Goal: Task Accomplishment & Management: Manage account settings

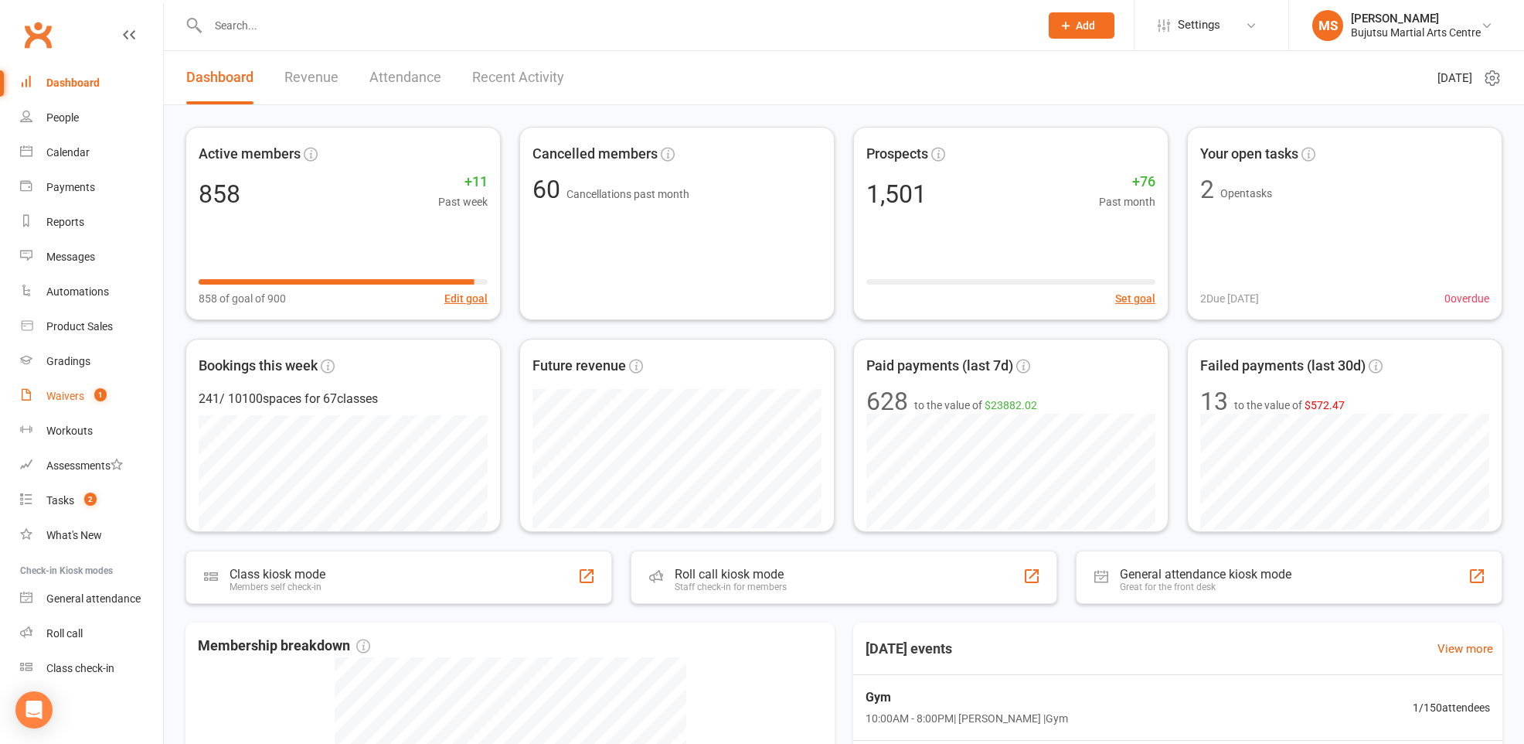
click at [54, 394] on div "Waivers" at bounding box center [65, 396] width 38 height 12
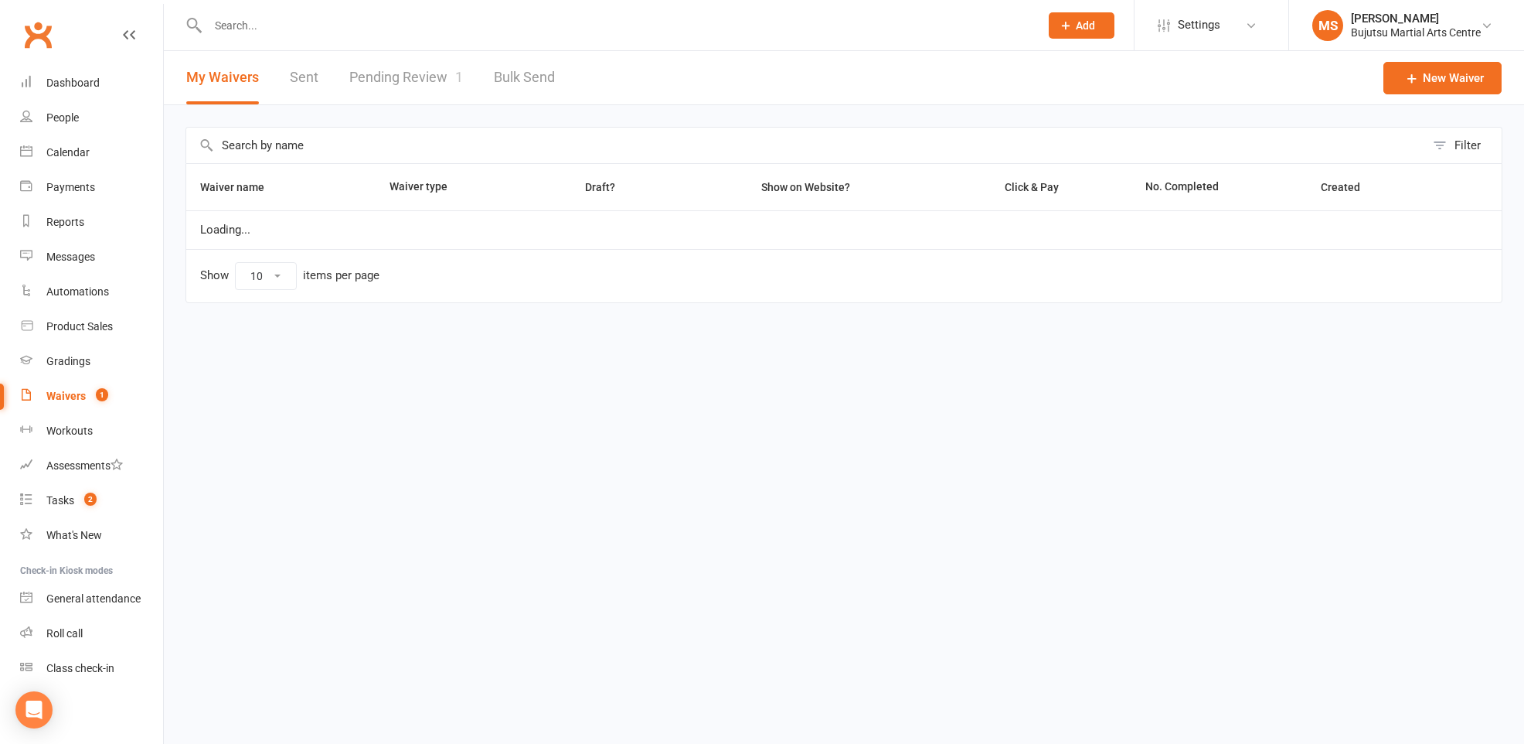
select select "50"
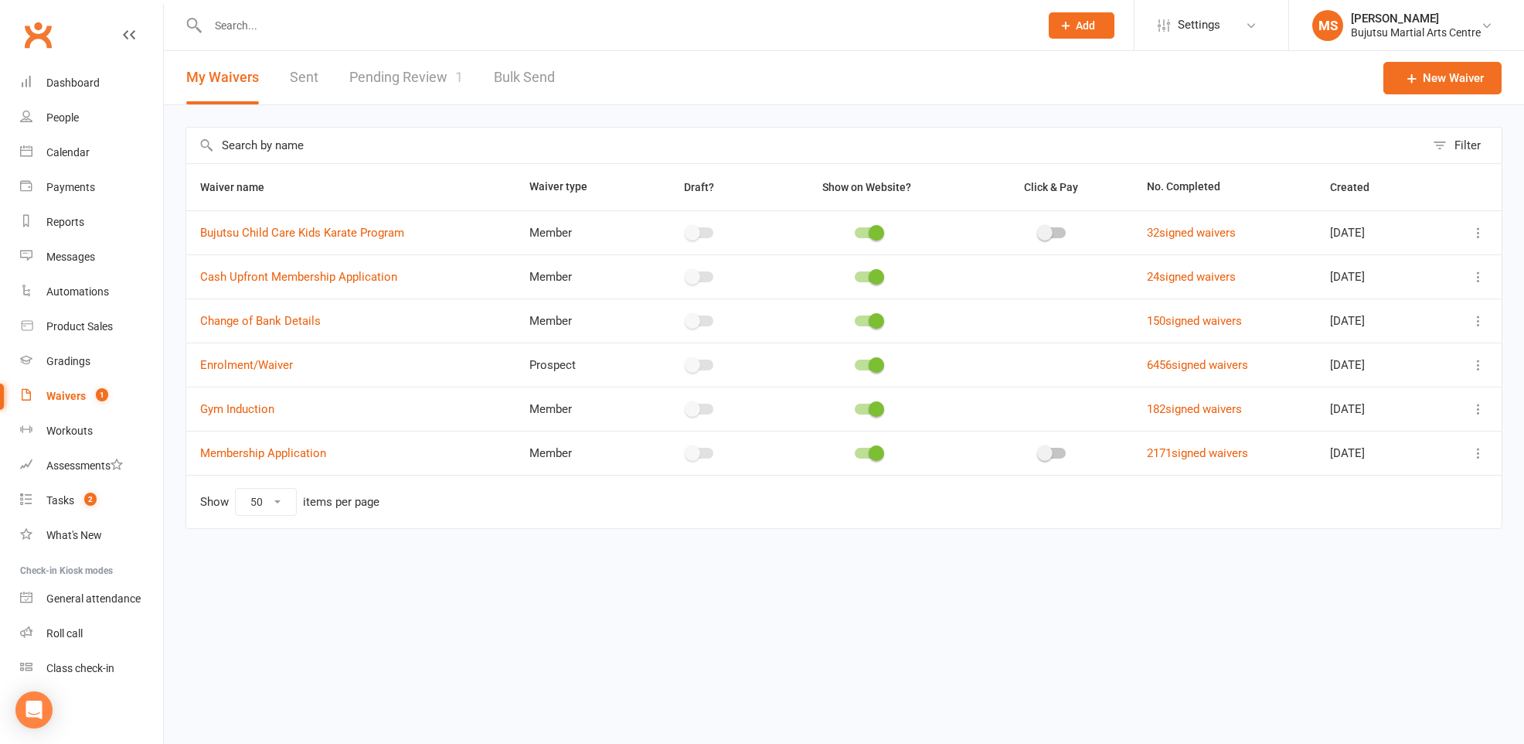
click at [392, 76] on link "Pending Review 1" at bounding box center [406, 77] width 114 height 53
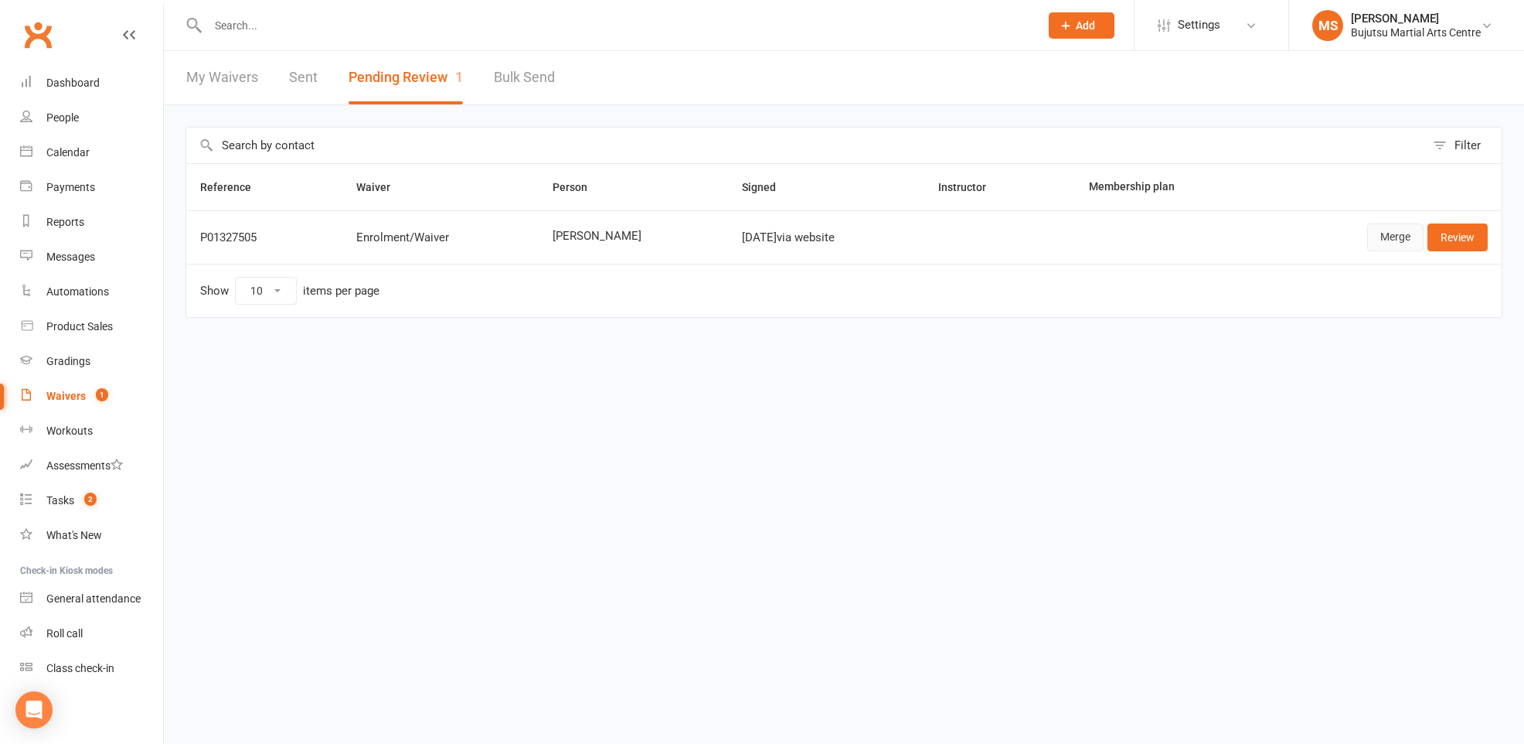
click at [1392, 242] on link "Merge" at bounding box center [1396, 237] width 56 height 28
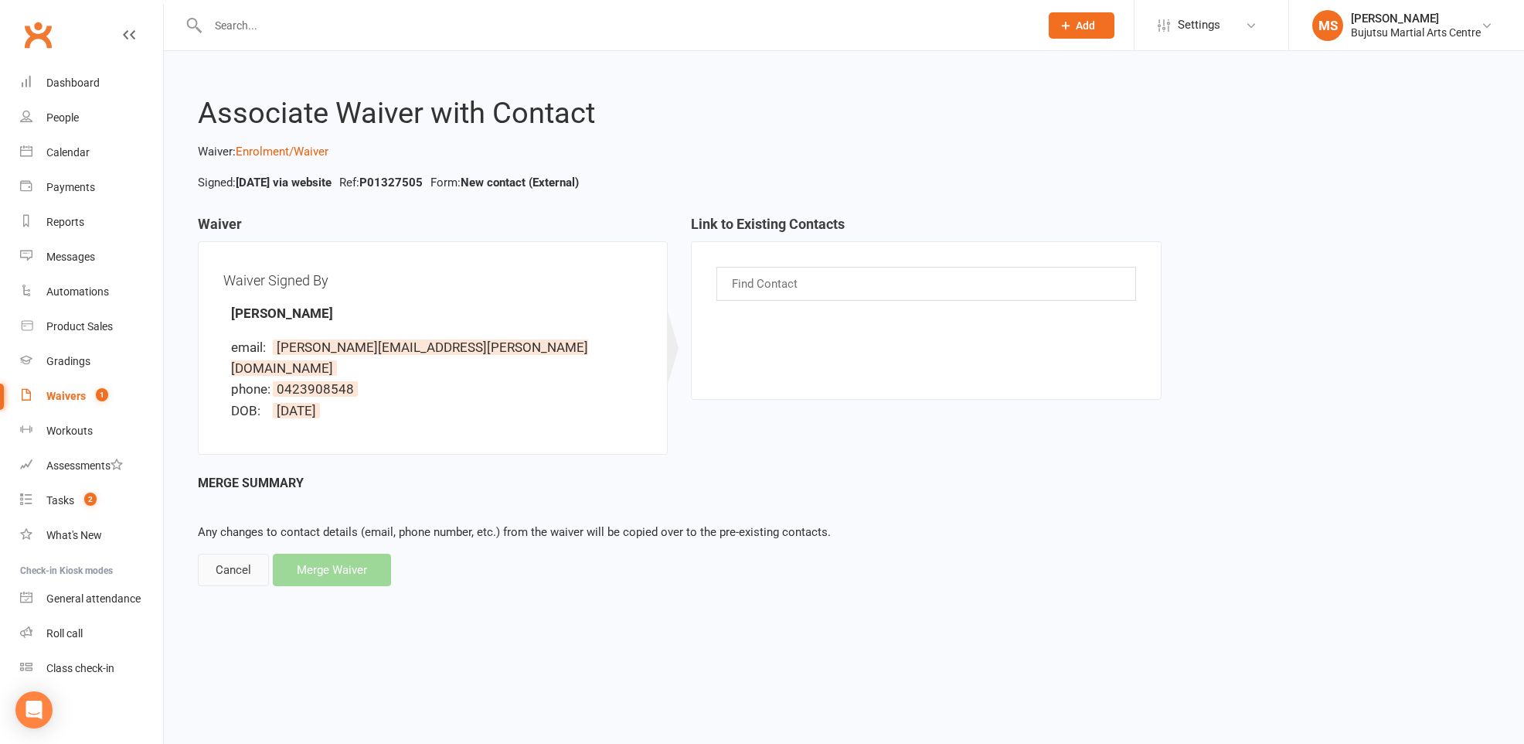
click at [228, 554] on div "Cancel" at bounding box center [233, 570] width 71 height 32
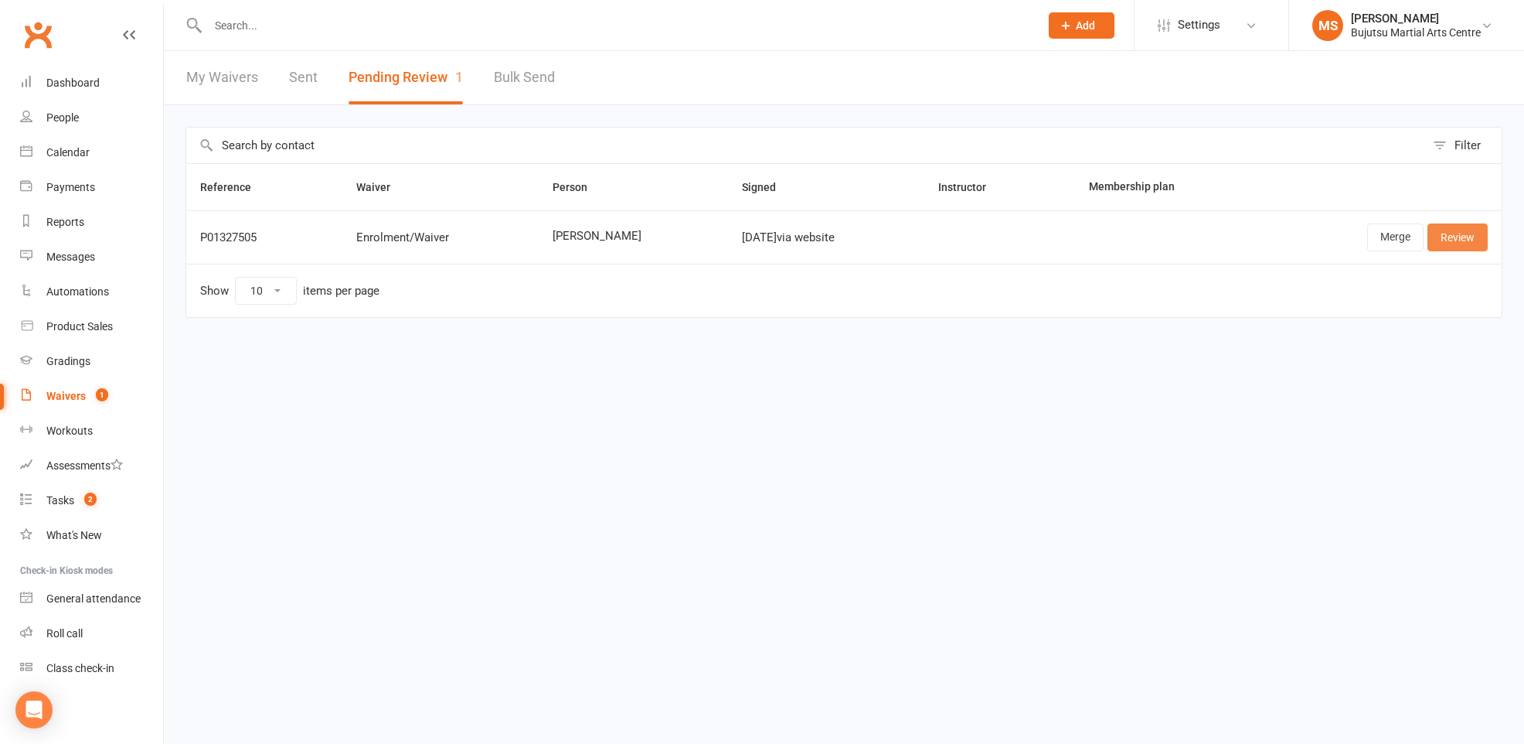
click at [1452, 240] on link "Review" at bounding box center [1458, 237] width 60 height 28
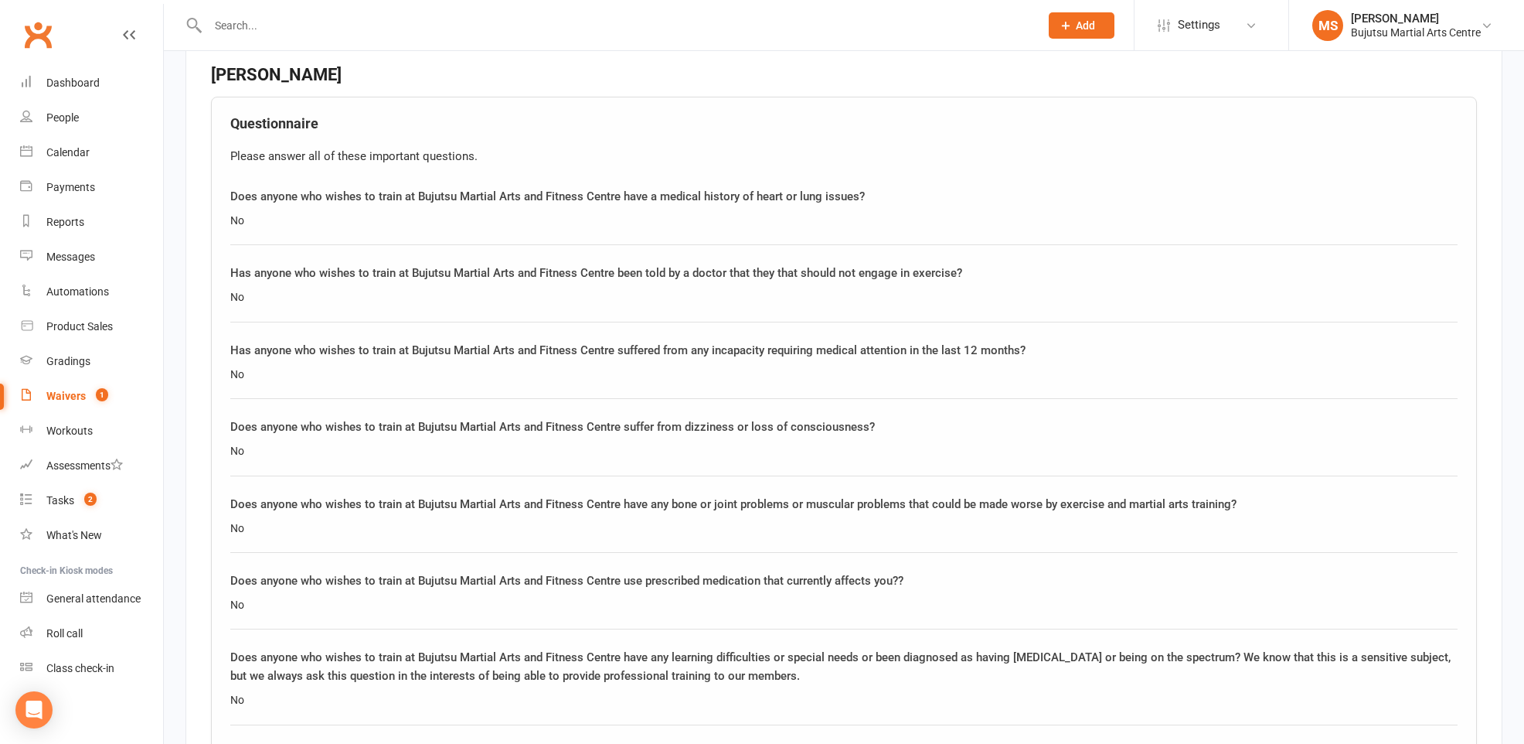
scroll to position [1630, 0]
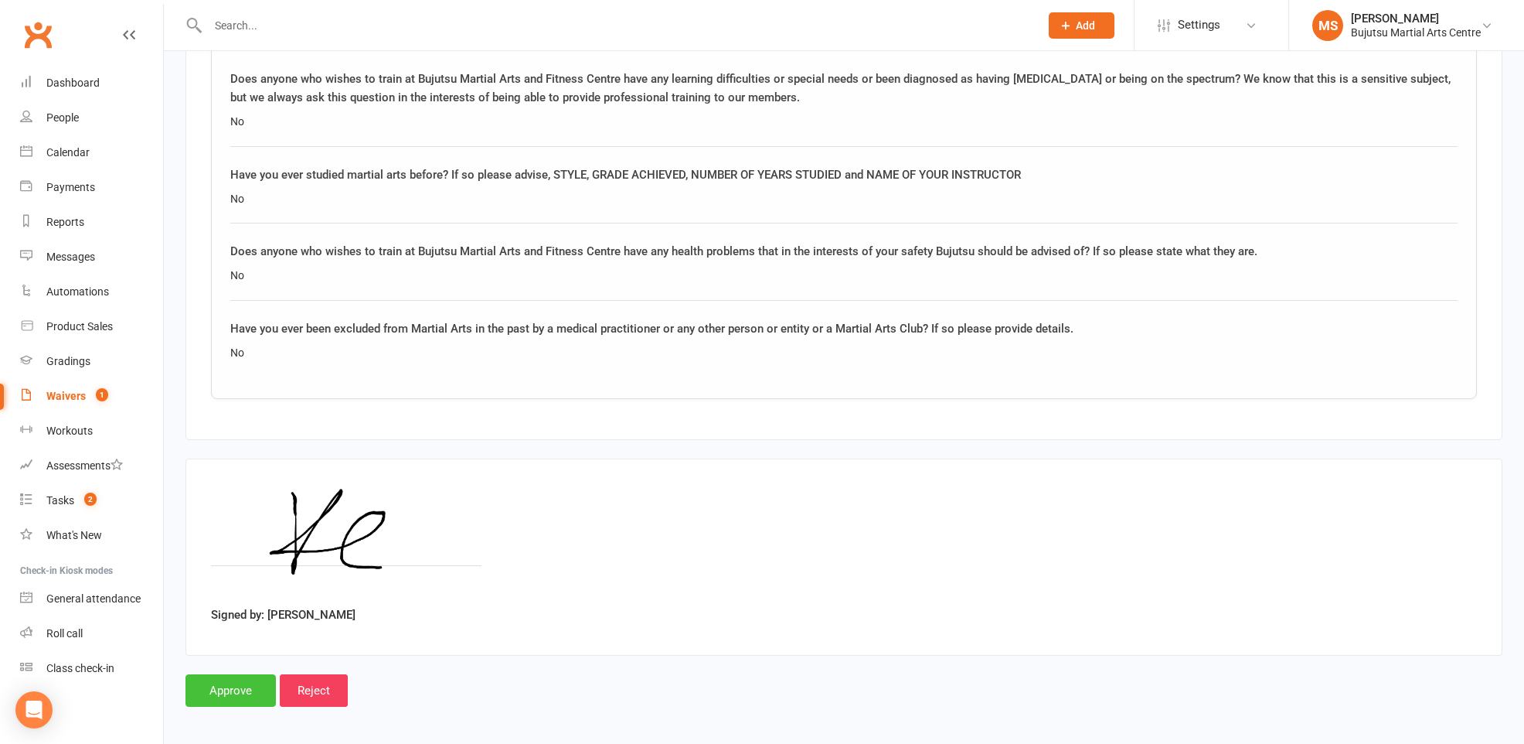
click at [237, 686] on input "Approve" at bounding box center [231, 690] width 90 height 32
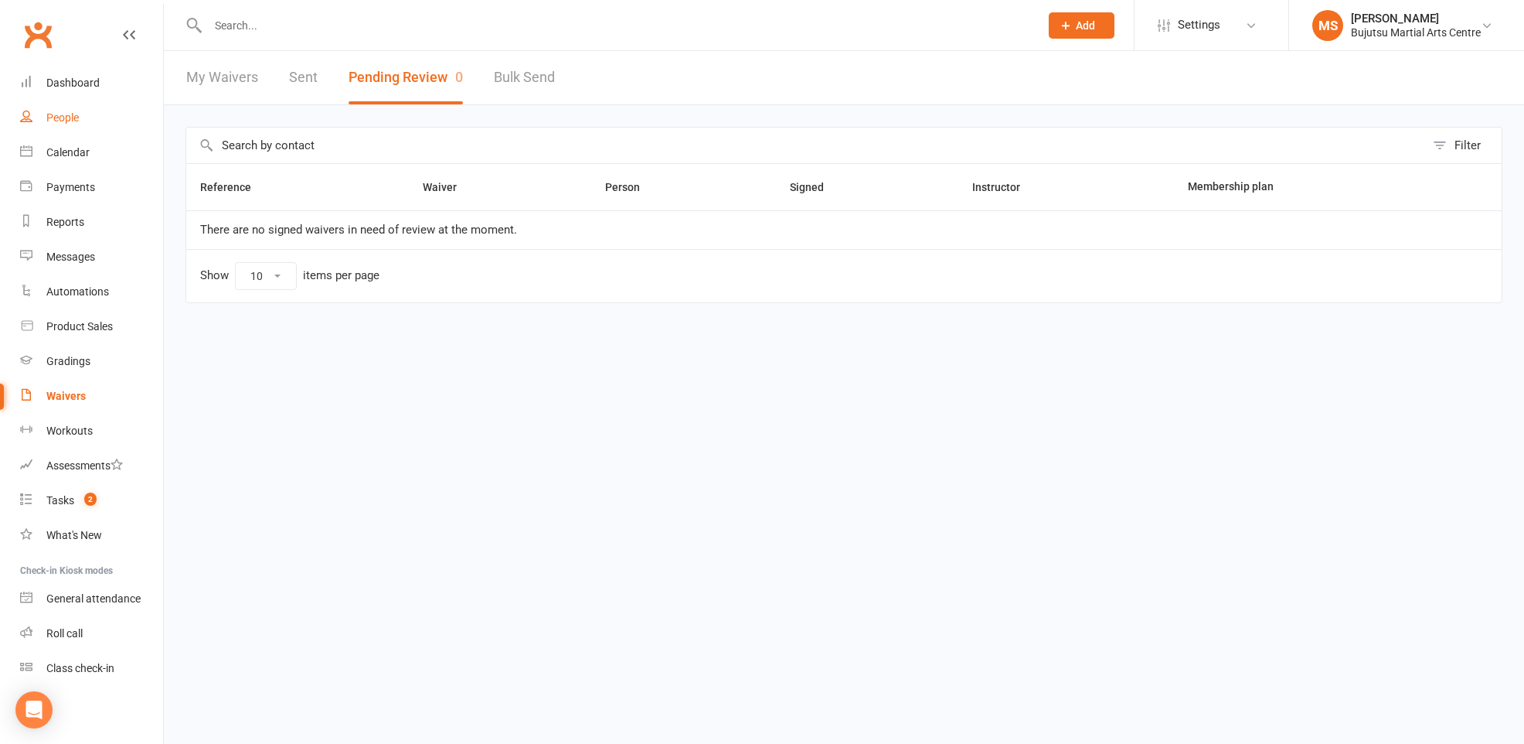
click at [76, 117] on div "People" at bounding box center [62, 117] width 32 height 12
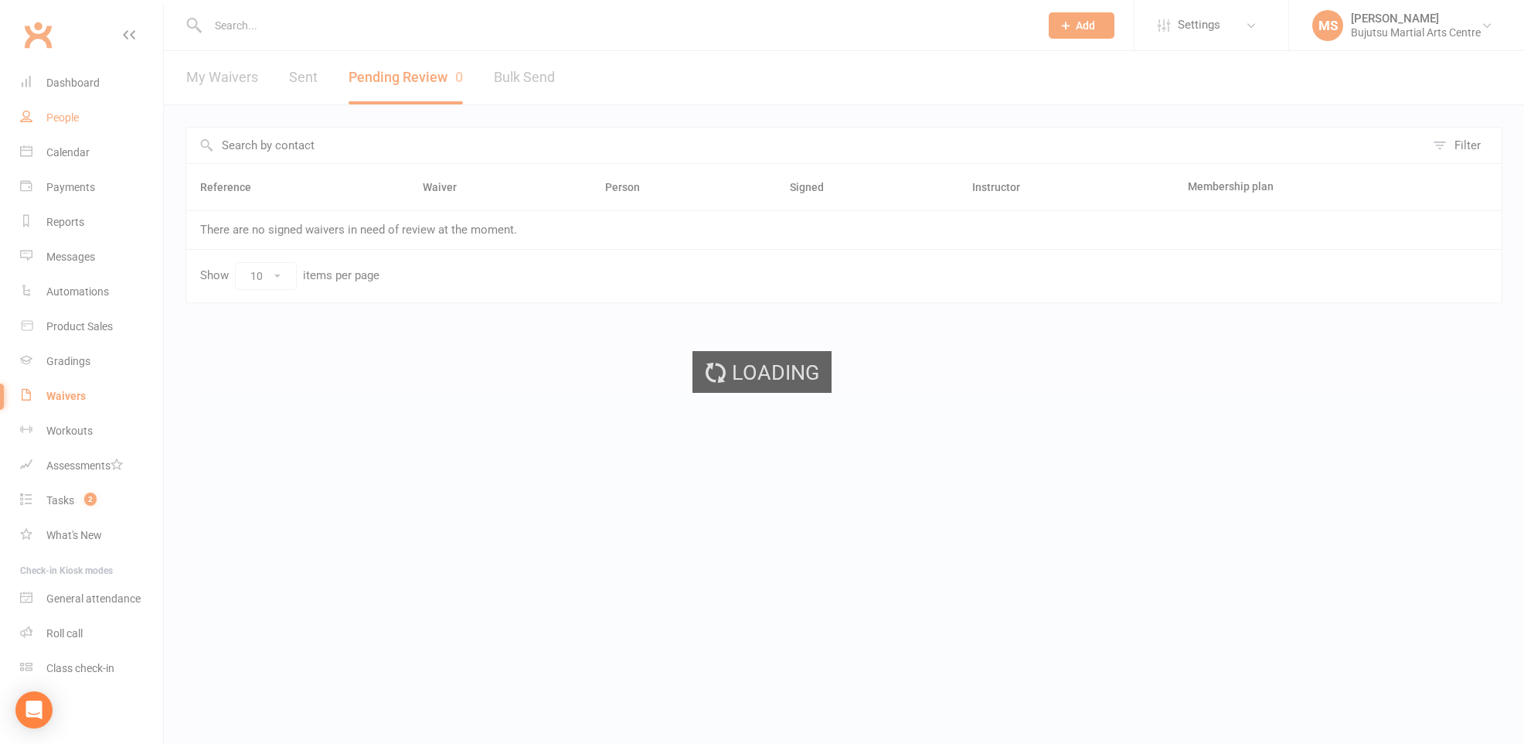
select select "100"
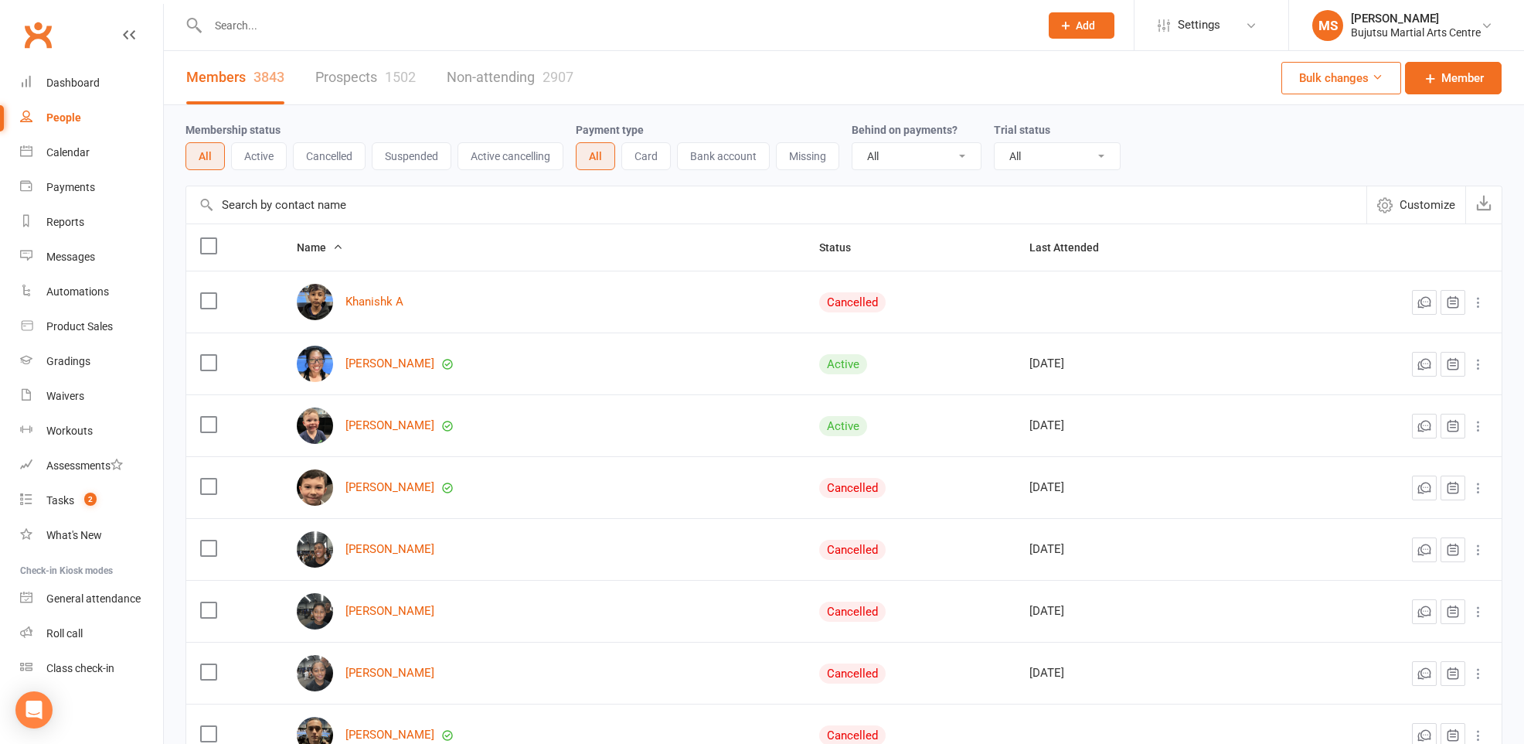
click at [372, 73] on link "Prospects 1502" at bounding box center [365, 77] width 100 height 53
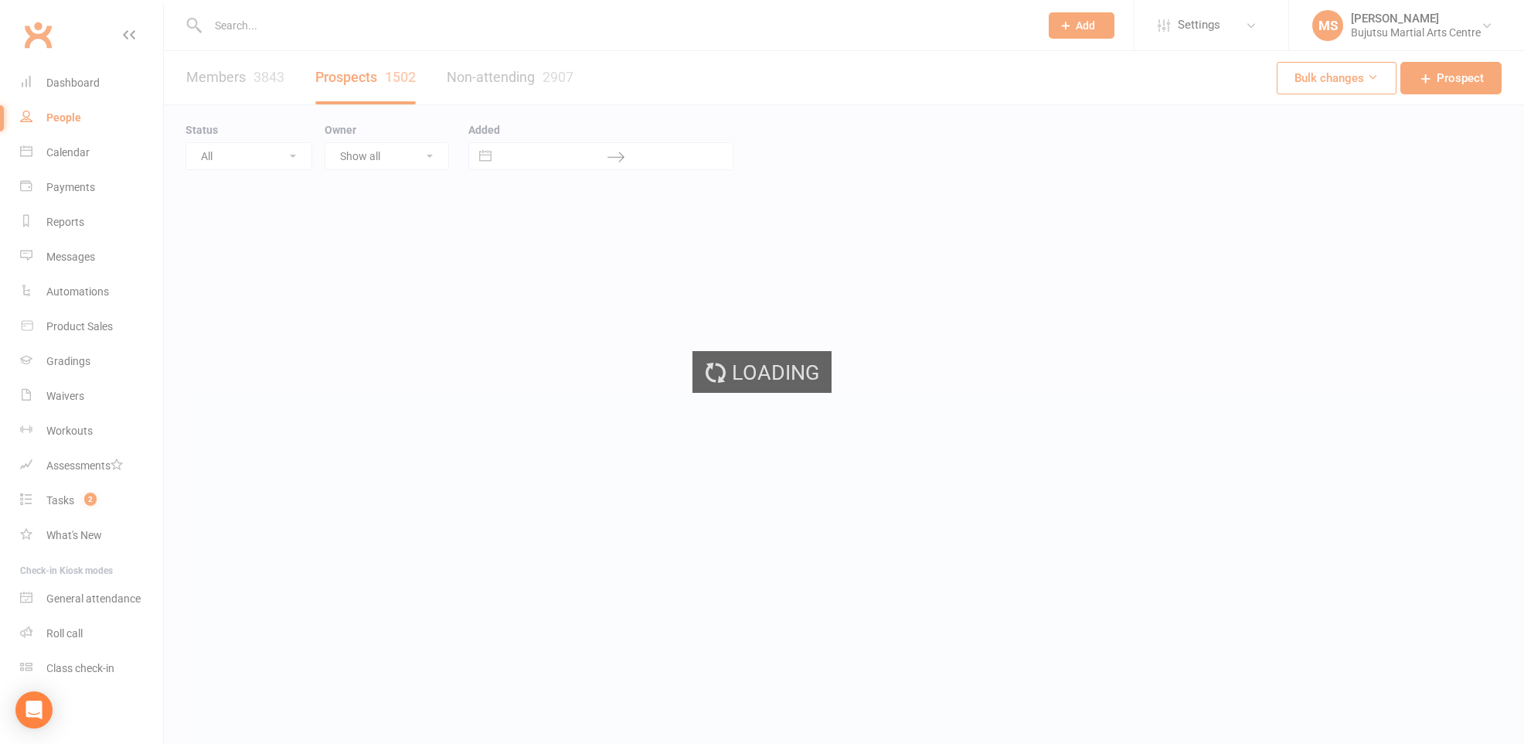
select select "100"
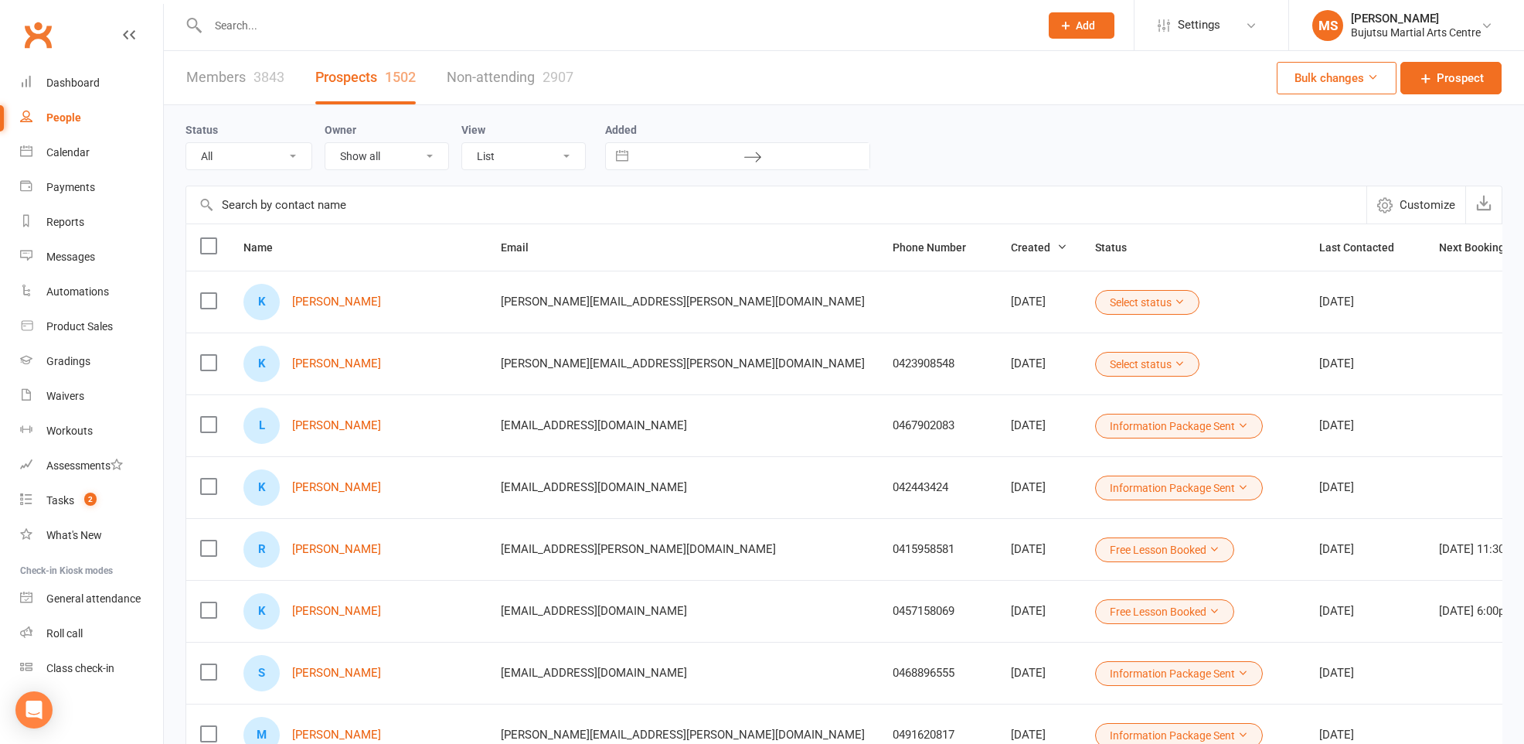
click at [1095, 301] on button "Select status" at bounding box center [1147, 302] width 104 height 25
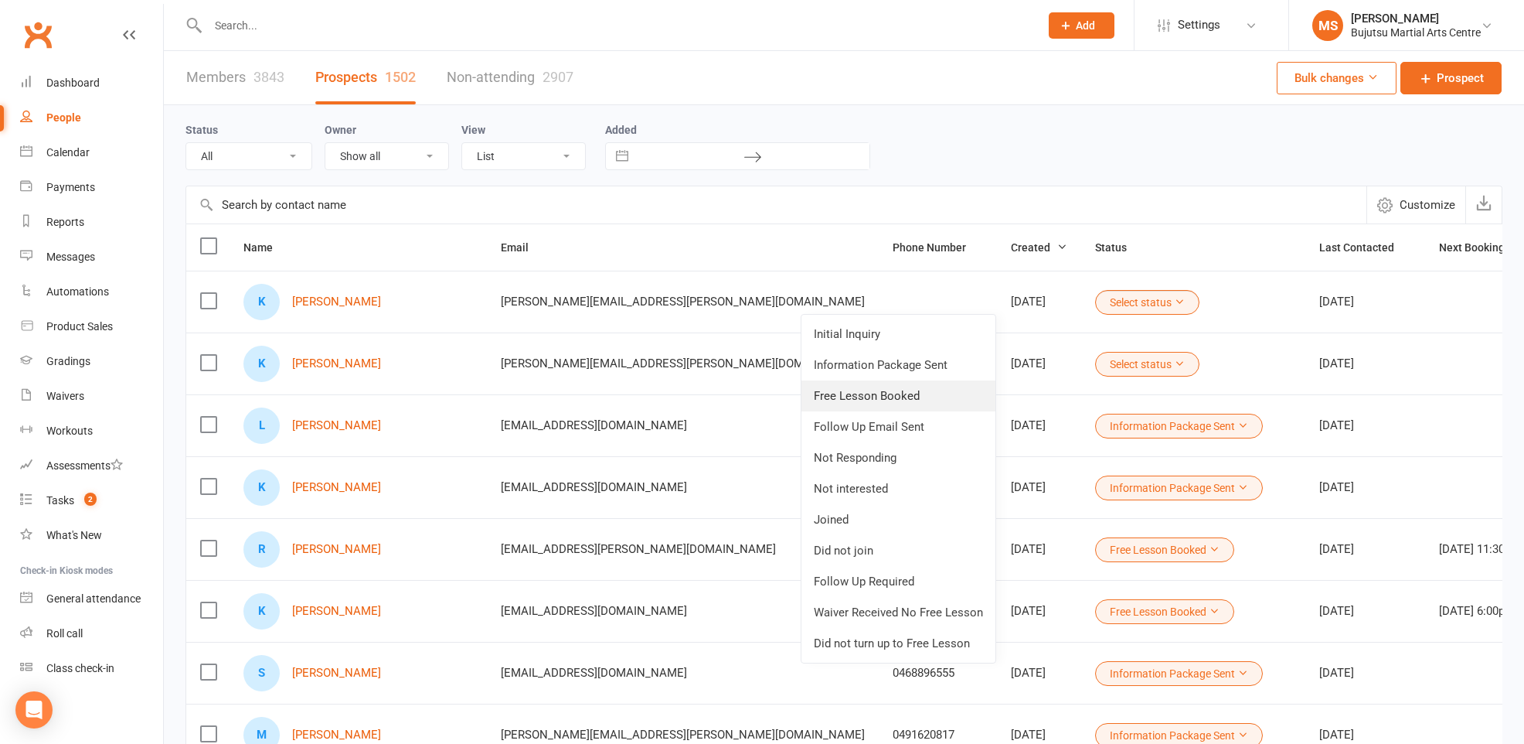
click at [937, 394] on link "Free Lesson Booked" at bounding box center [899, 395] width 194 height 31
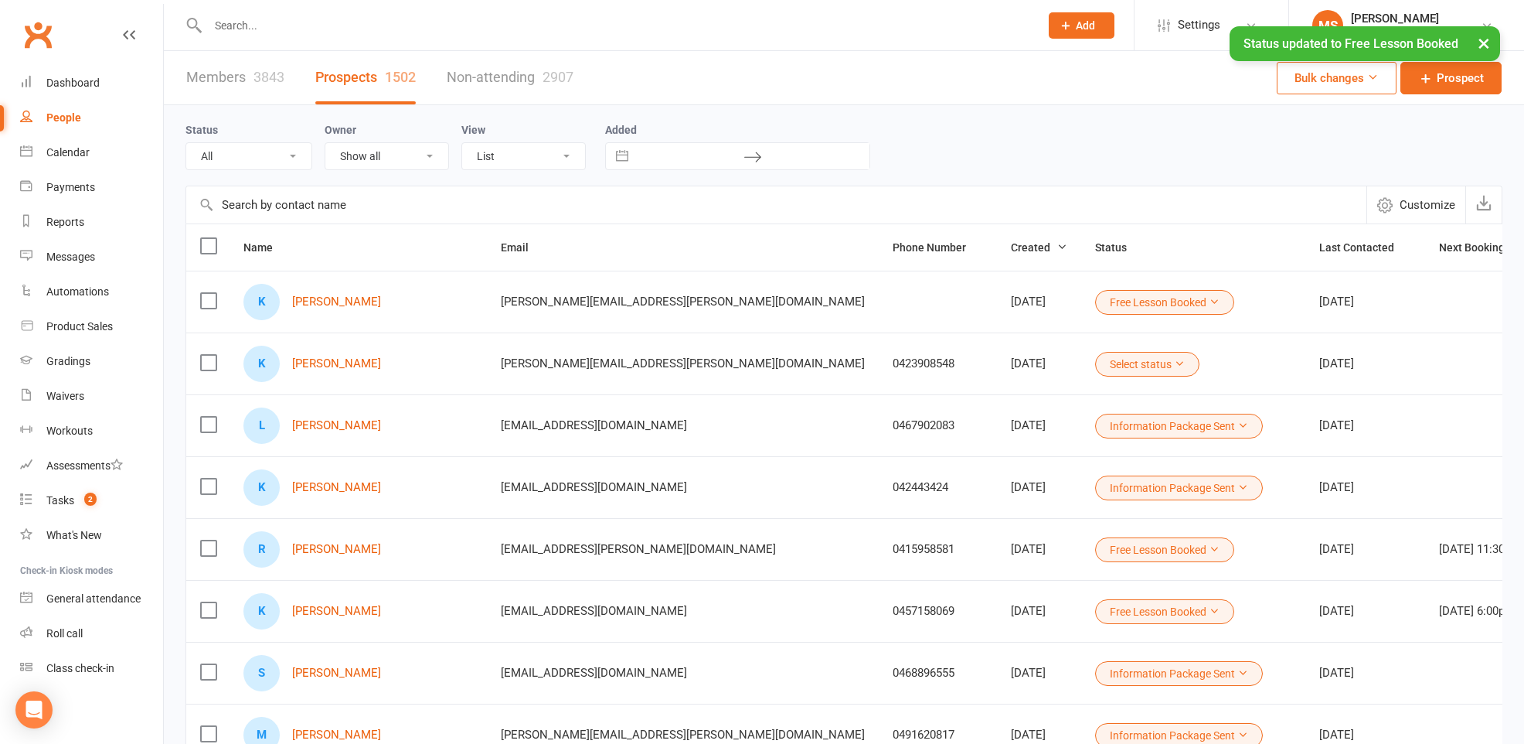
click at [311, 308] on div "K [PERSON_NAME]" at bounding box center [359, 302] width 230 height 36
click at [313, 301] on link "[PERSON_NAME]" at bounding box center [336, 301] width 89 height 13
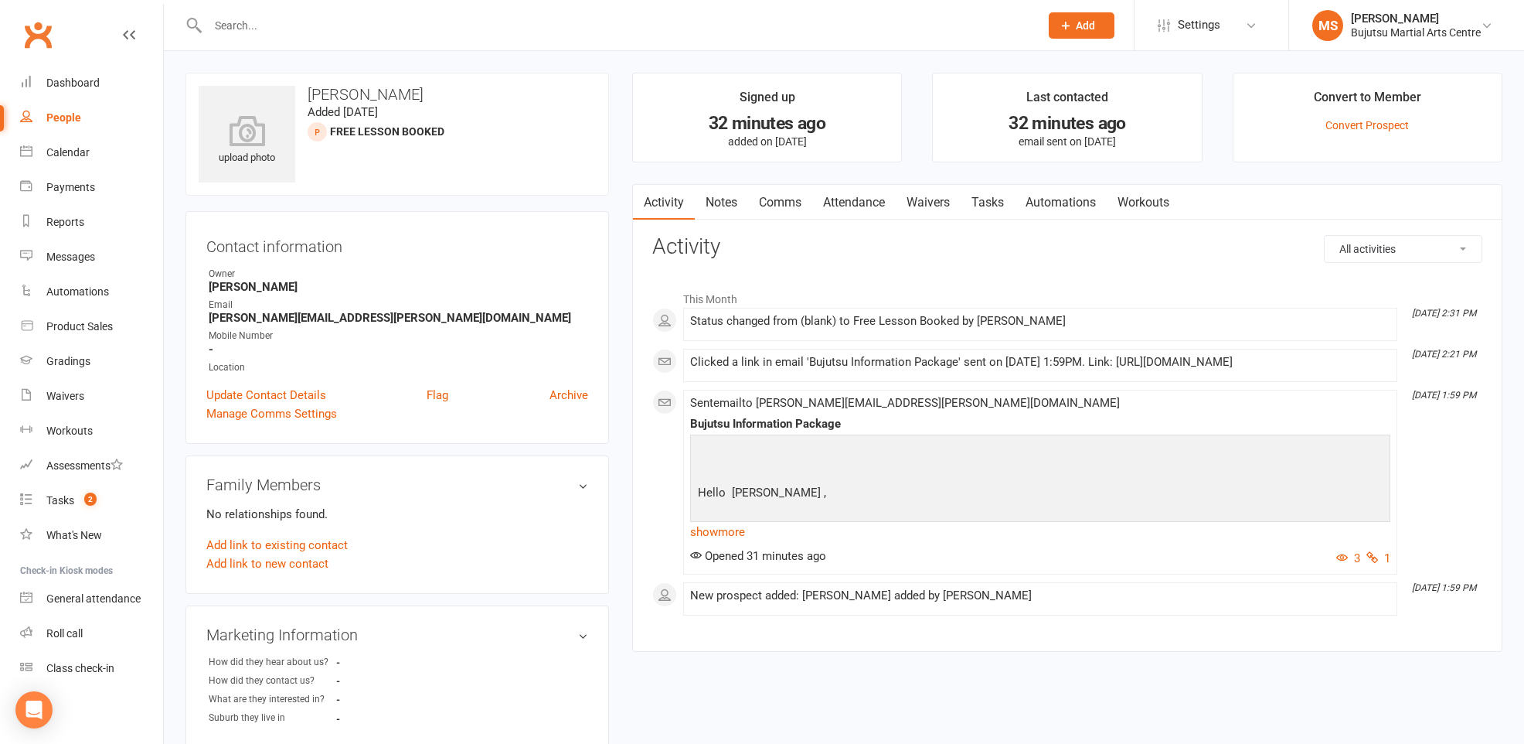
click at [845, 196] on link "Attendance" at bounding box center [853, 203] width 83 height 36
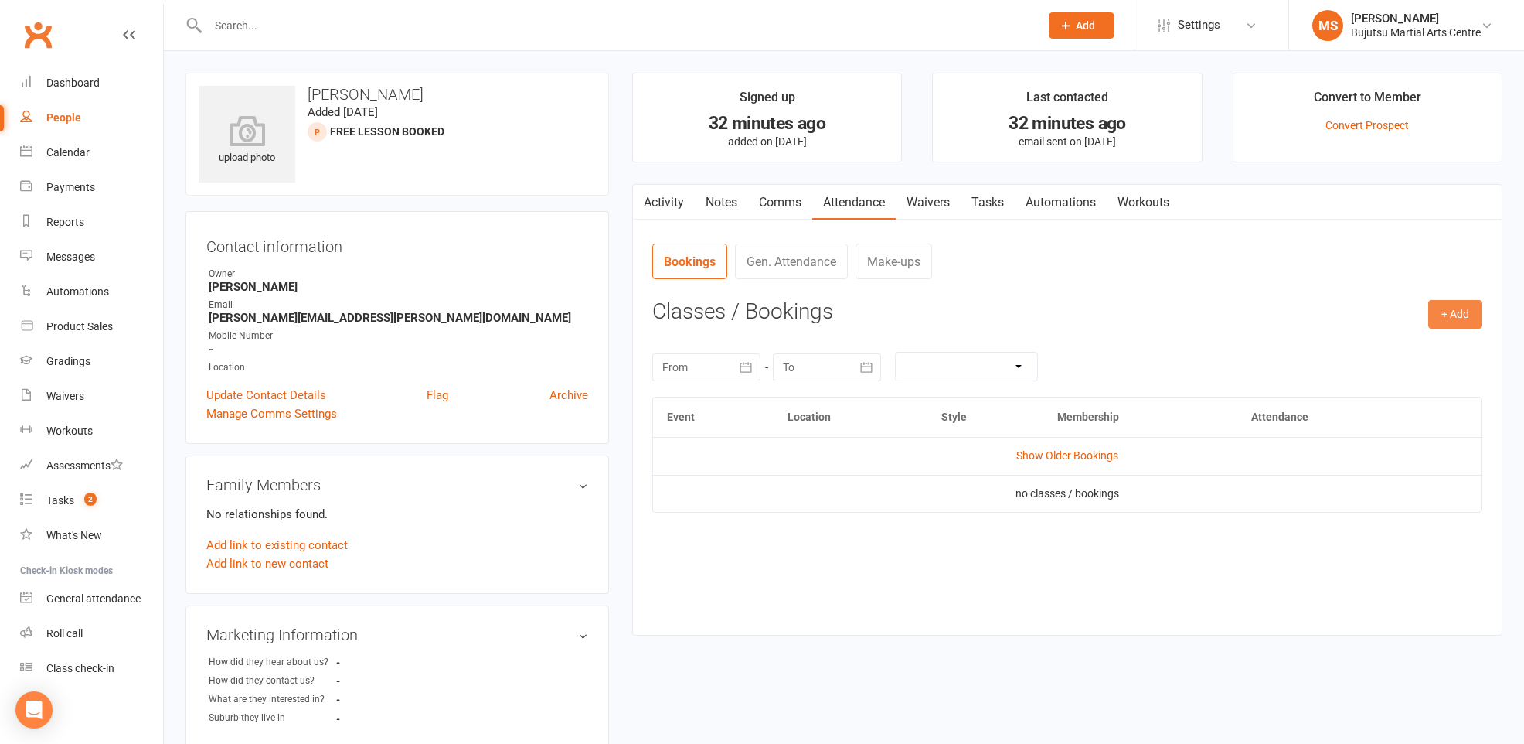
click at [1459, 311] on button "+ Add" at bounding box center [1456, 314] width 54 height 28
click at [1422, 346] on link "Book Event" at bounding box center [1405, 349] width 153 height 31
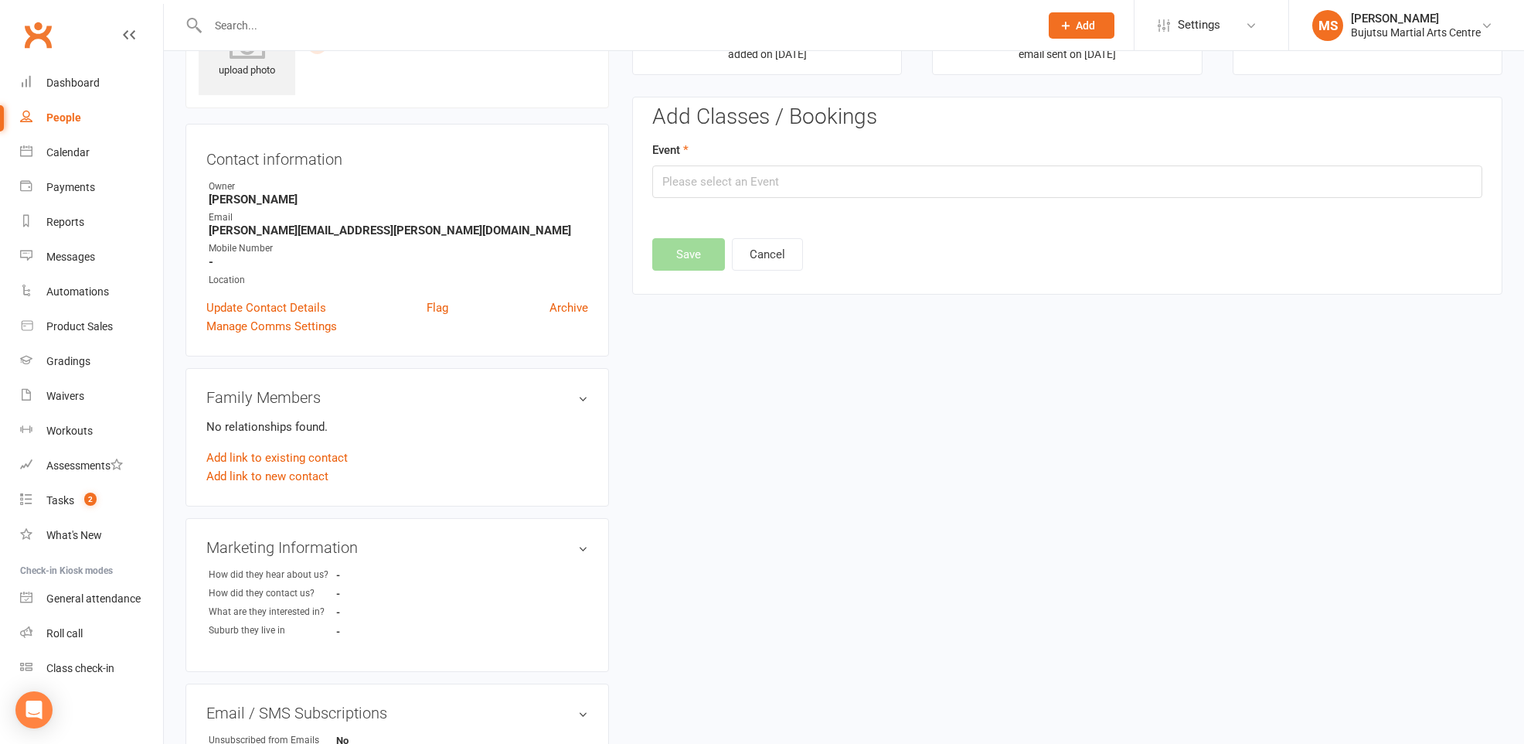
scroll to position [106, 0]
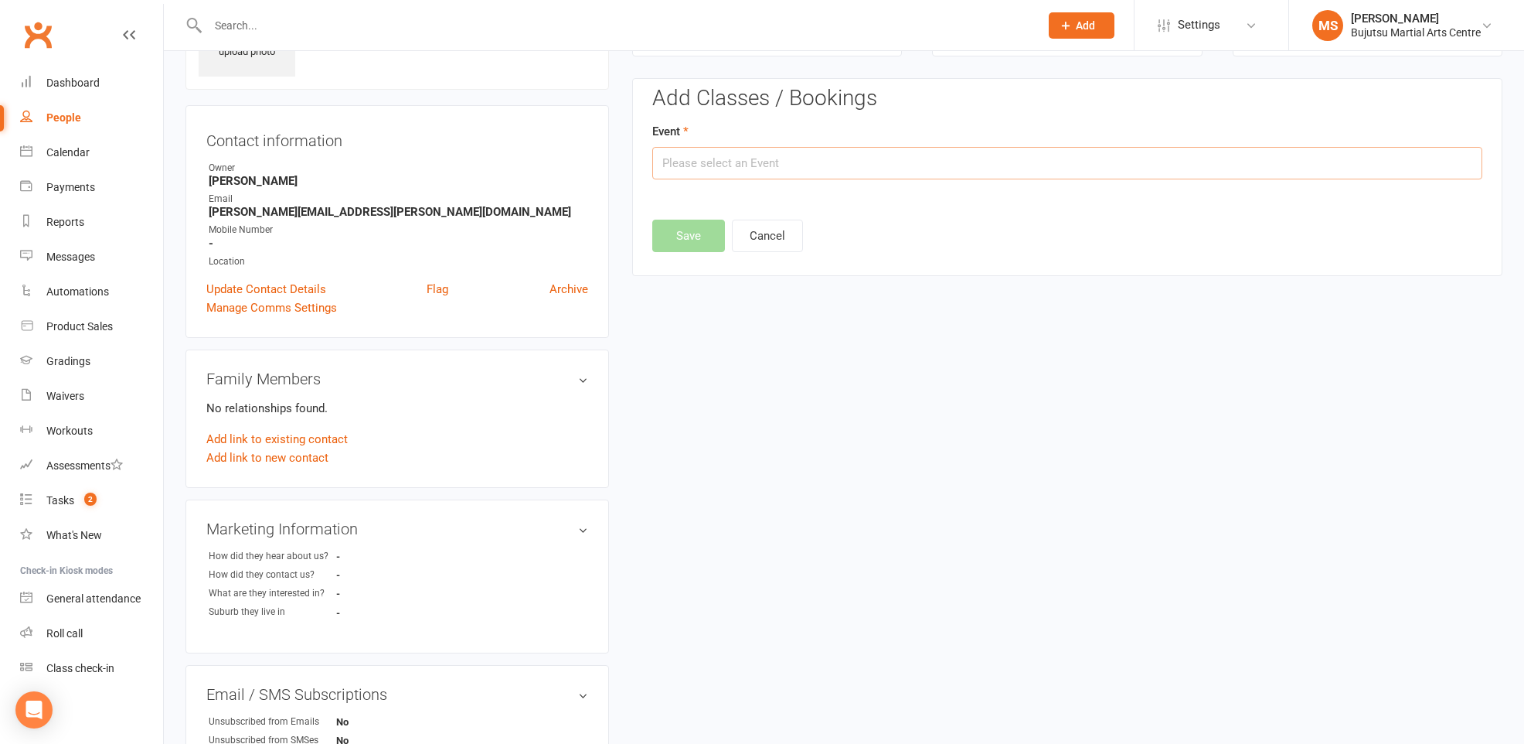
click at [828, 165] on input "text" at bounding box center [1067, 163] width 830 height 32
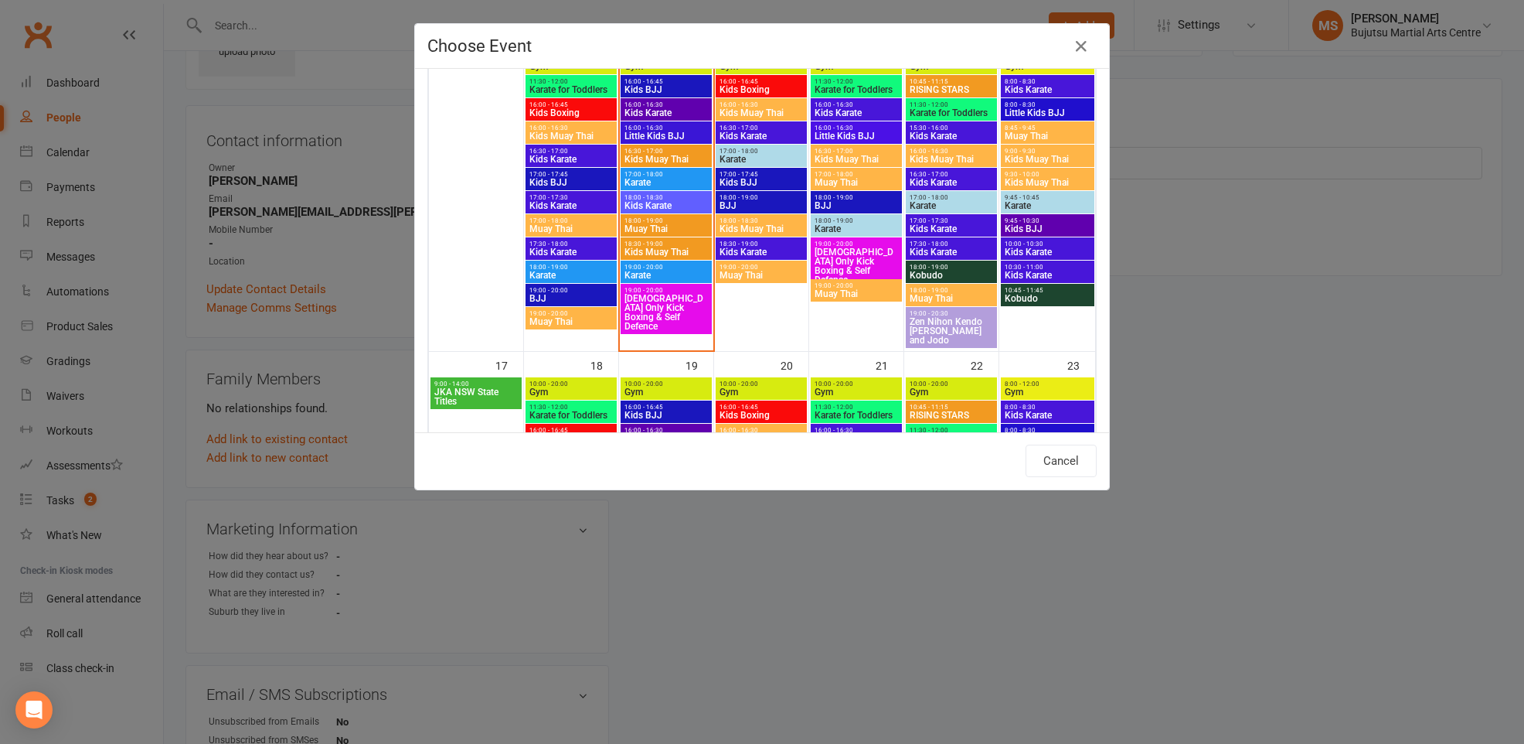
scroll to position [802, 0]
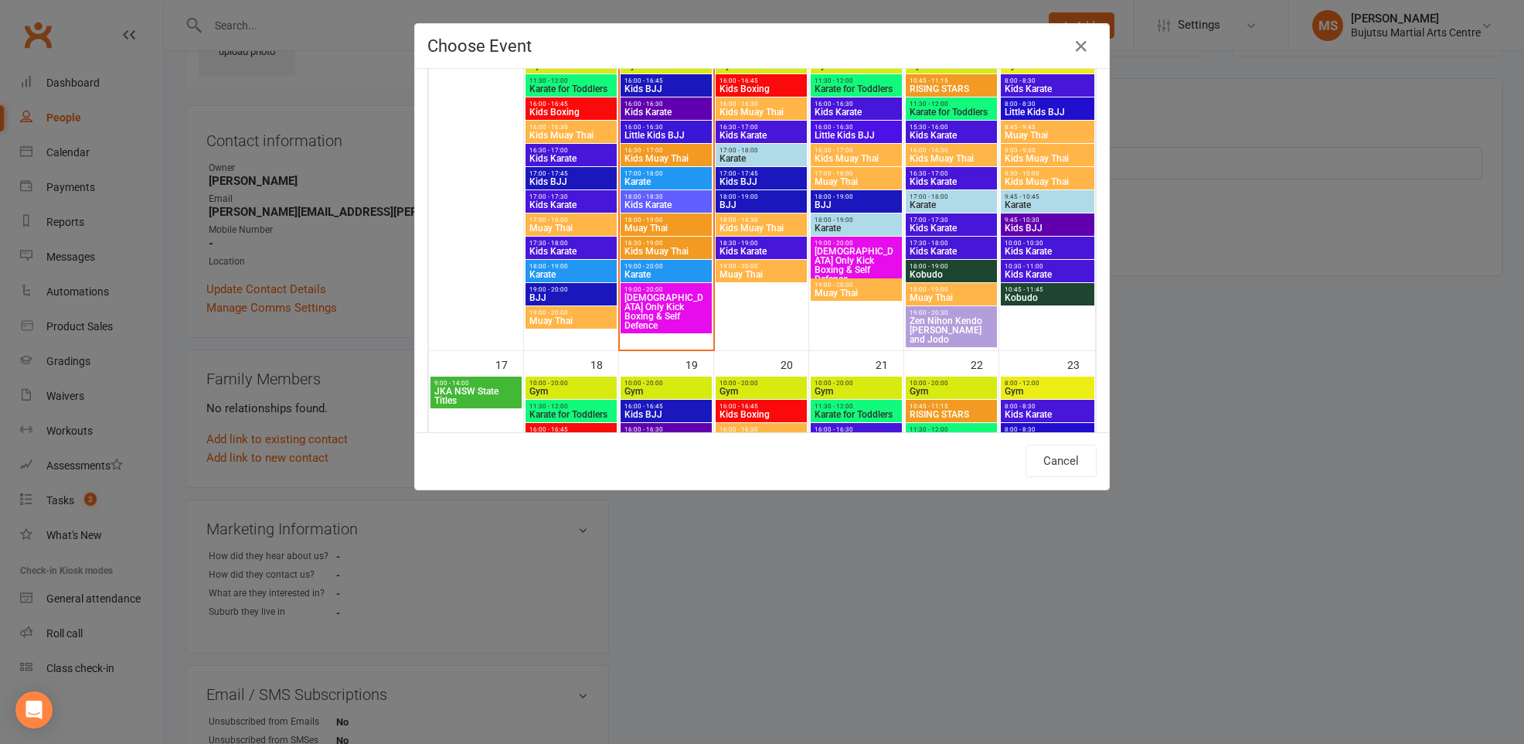
click at [1027, 177] on span "Kids Muay Thai" at bounding box center [1047, 181] width 87 height 9
type input "Kids Muay Thai - [DATE] 9:30:00 AM"
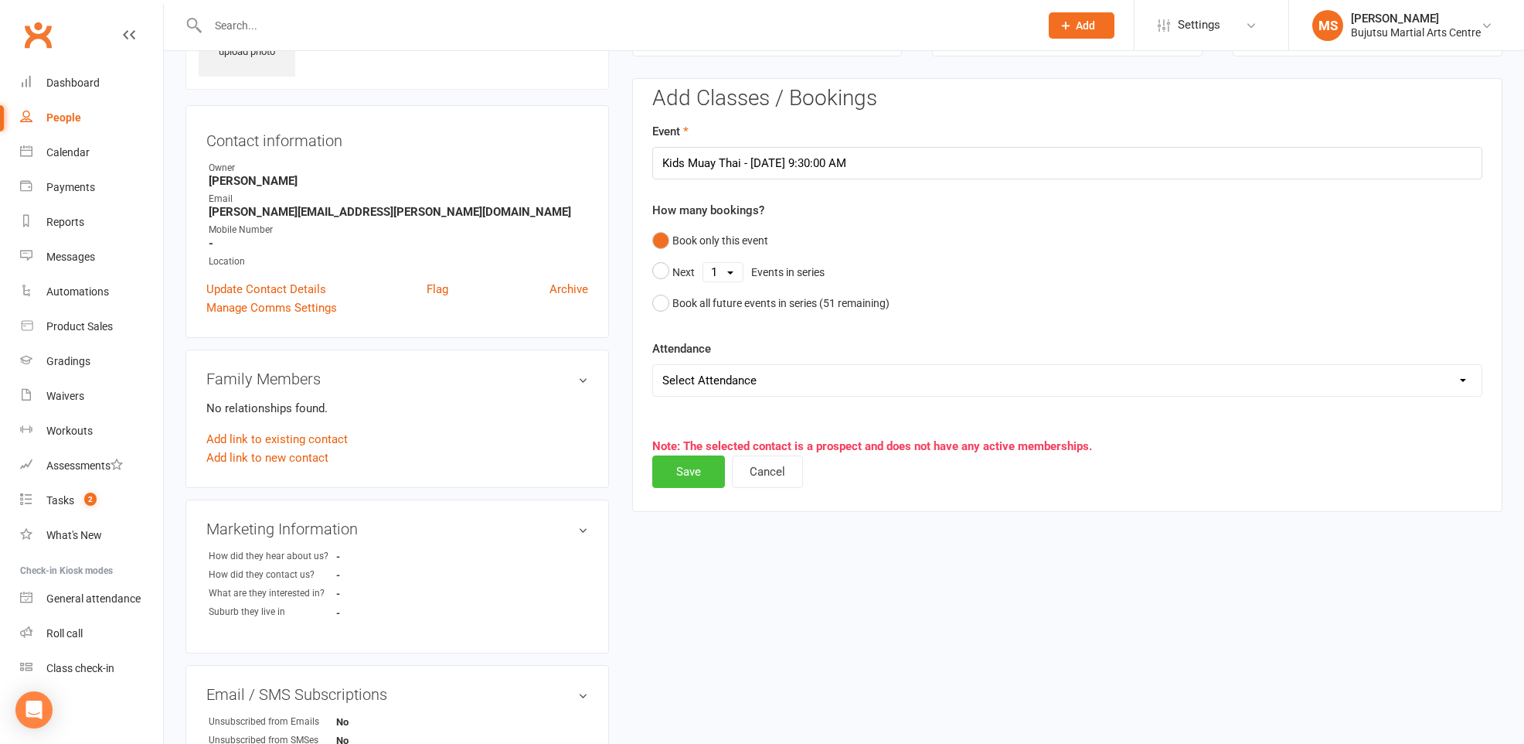
click at [693, 467] on button "Save" at bounding box center [688, 471] width 73 height 32
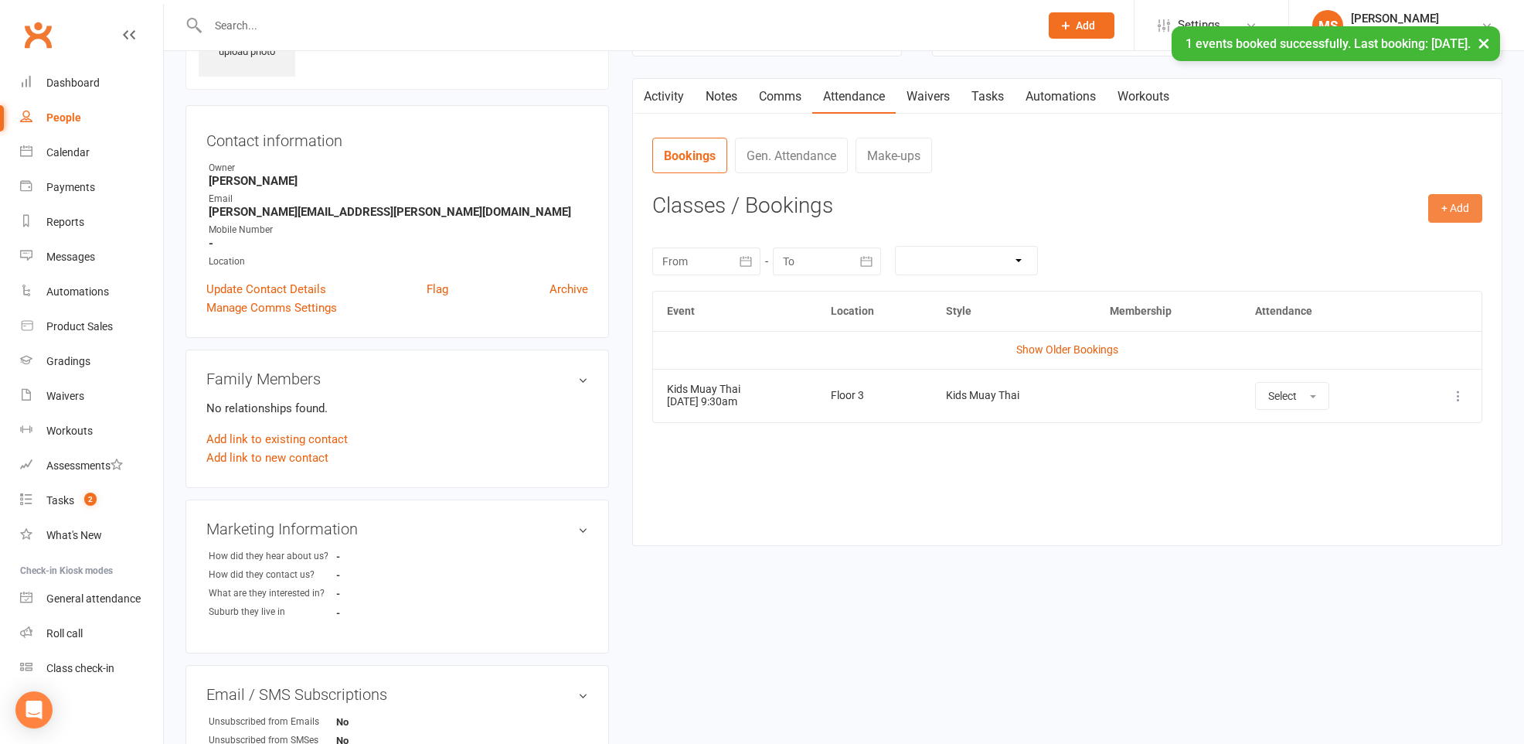
drag, startPoint x: 1459, startPoint y: 206, endPoint x: 1447, endPoint y: 209, distance: 12.2
click at [1458, 206] on button "+ Add" at bounding box center [1456, 208] width 54 height 28
drag, startPoint x: 1392, startPoint y: 244, endPoint x: 1377, endPoint y: 244, distance: 15.5
click at [1392, 244] on link "Book Event" at bounding box center [1405, 243] width 153 height 31
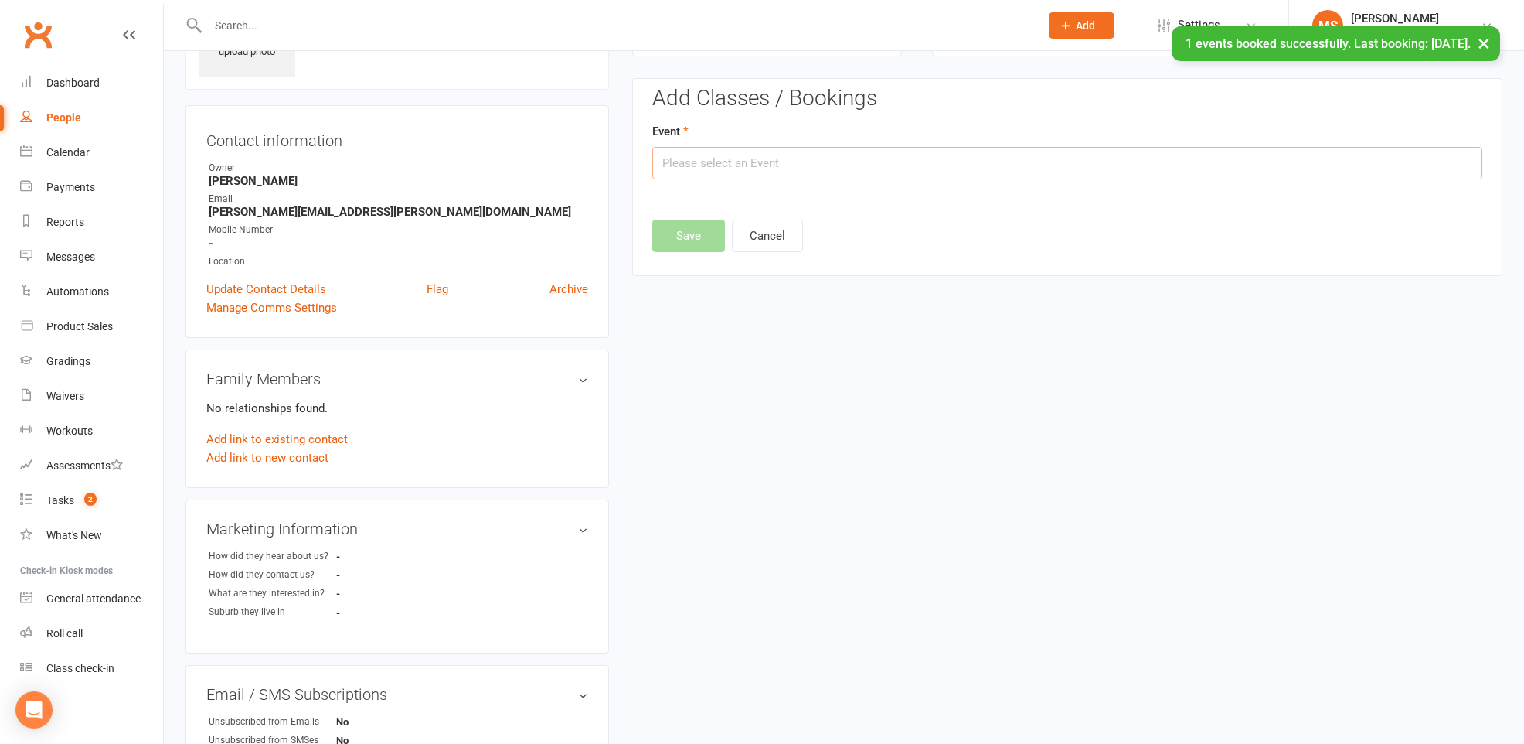
click at [745, 166] on input "text" at bounding box center [1067, 163] width 830 height 32
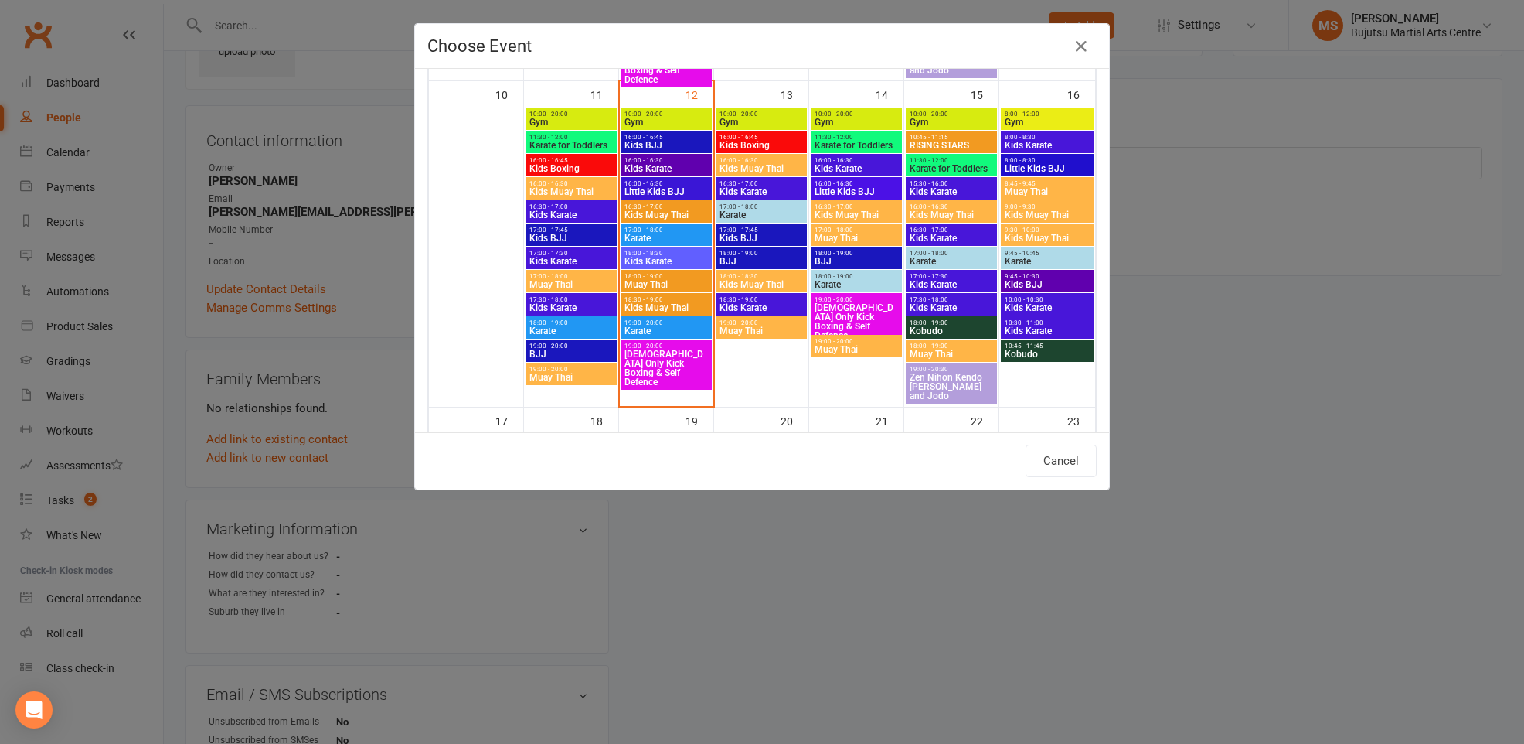
scroll to position [749, 0]
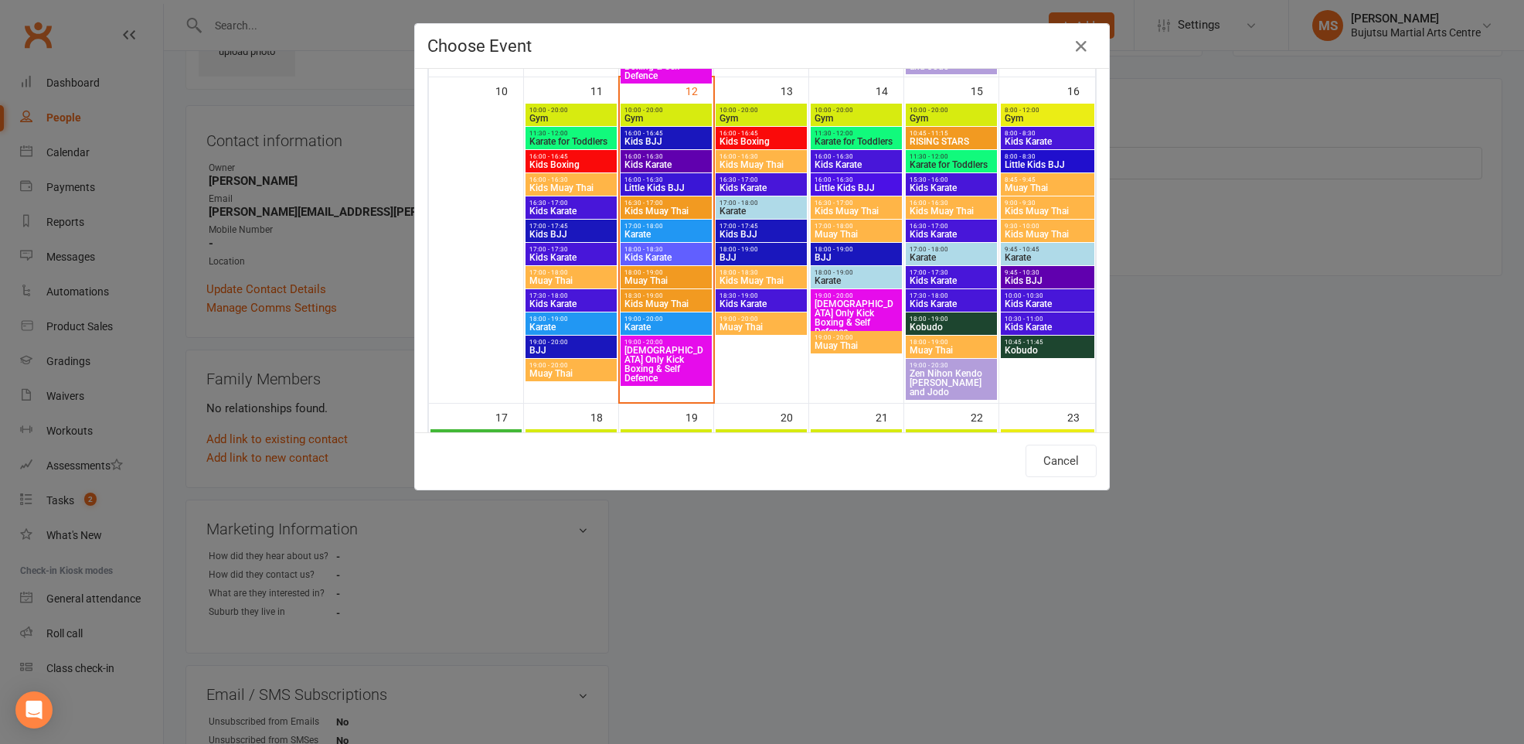
click at [1047, 299] on span "Kids Karate" at bounding box center [1047, 303] width 87 height 9
type input "Kids Karate - [DATE] 10:00:00 AM"
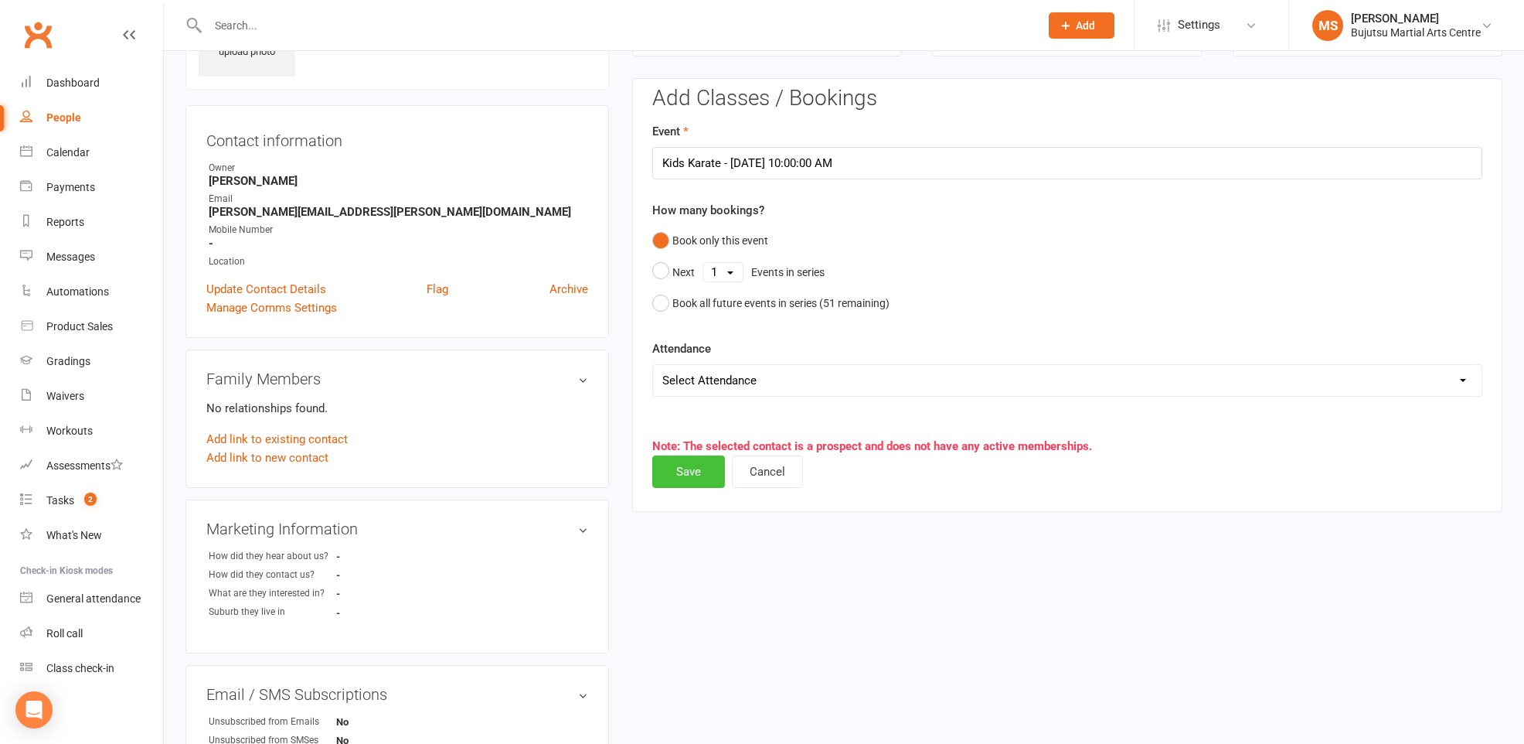
click at [696, 465] on button "Save" at bounding box center [688, 471] width 73 height 32
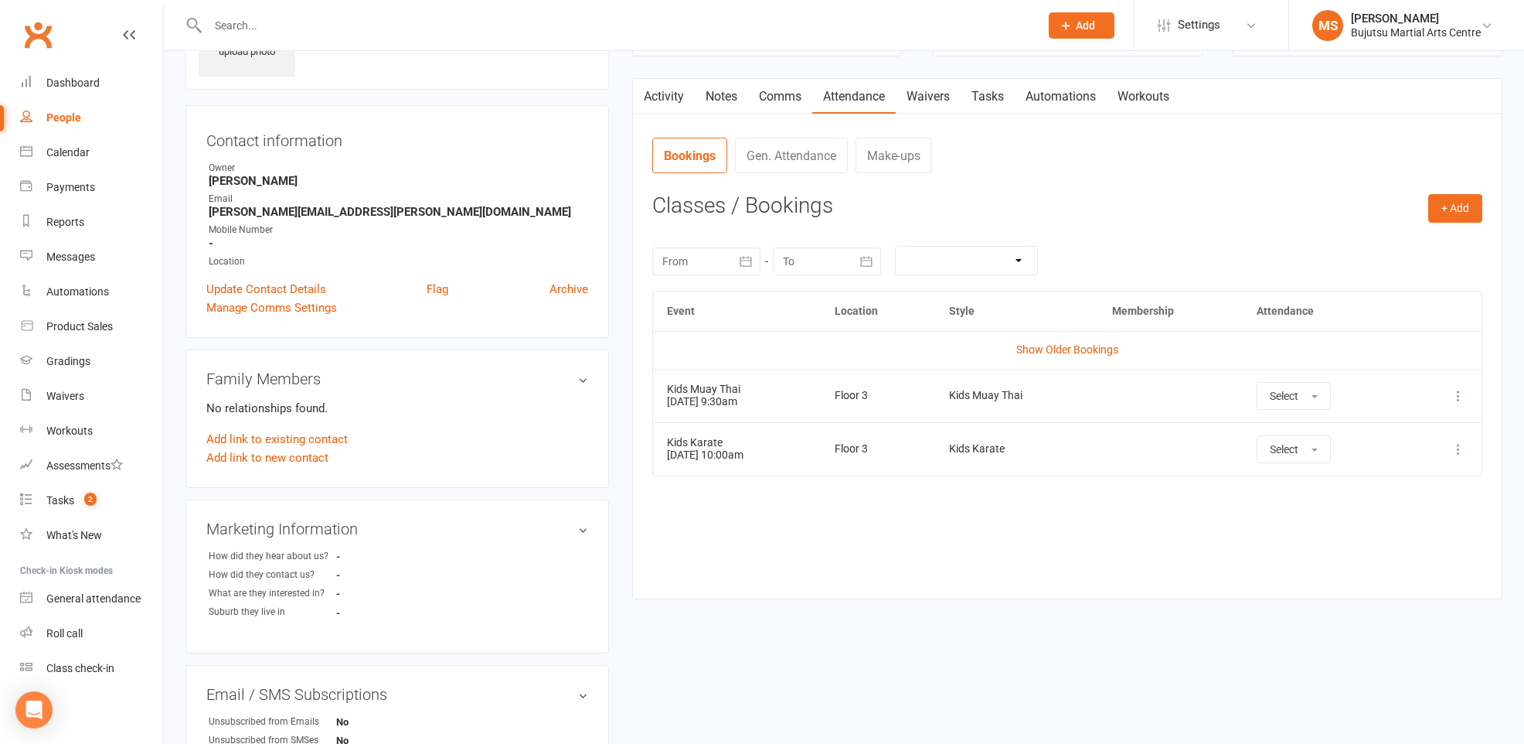
click at [66, 112] on div "People" at bounding box center [63, 117] width 35 height 12
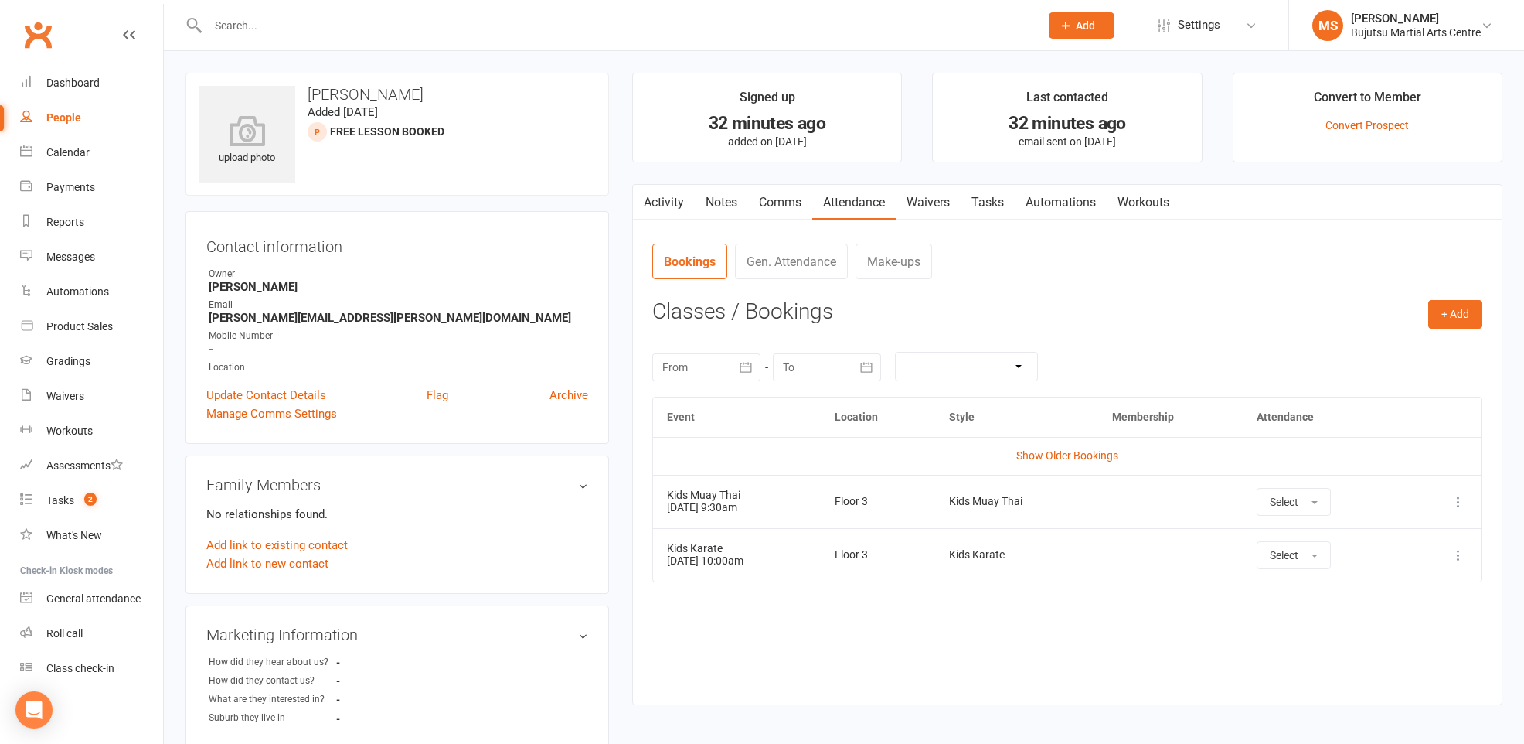
click at [67, 112] on ui-view "Prospect Member Non-attending contact Class / event Appointment Grading event T…" at bounding box center [762, 579] width 1524 height 1150
select select "100"
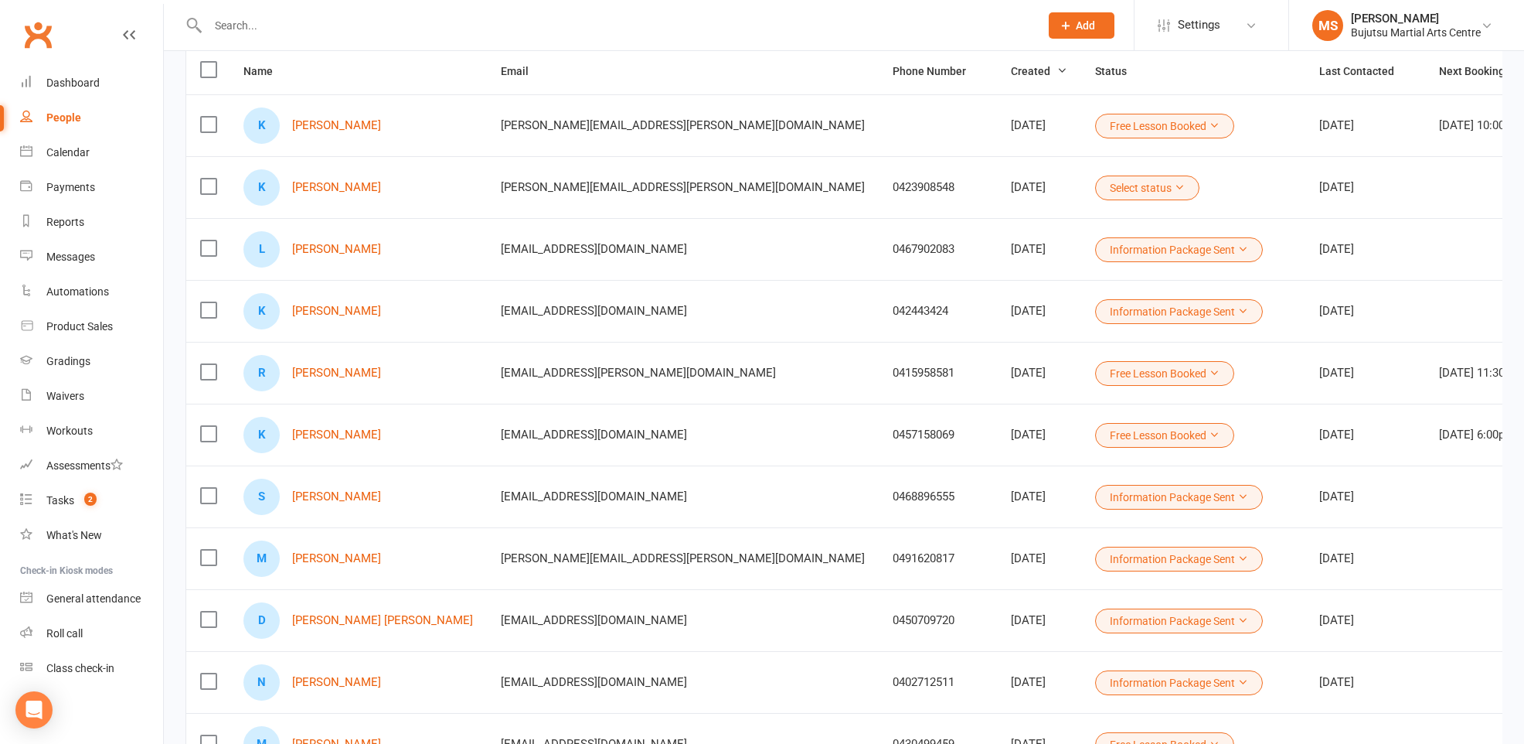
scroll to position [182, 0]
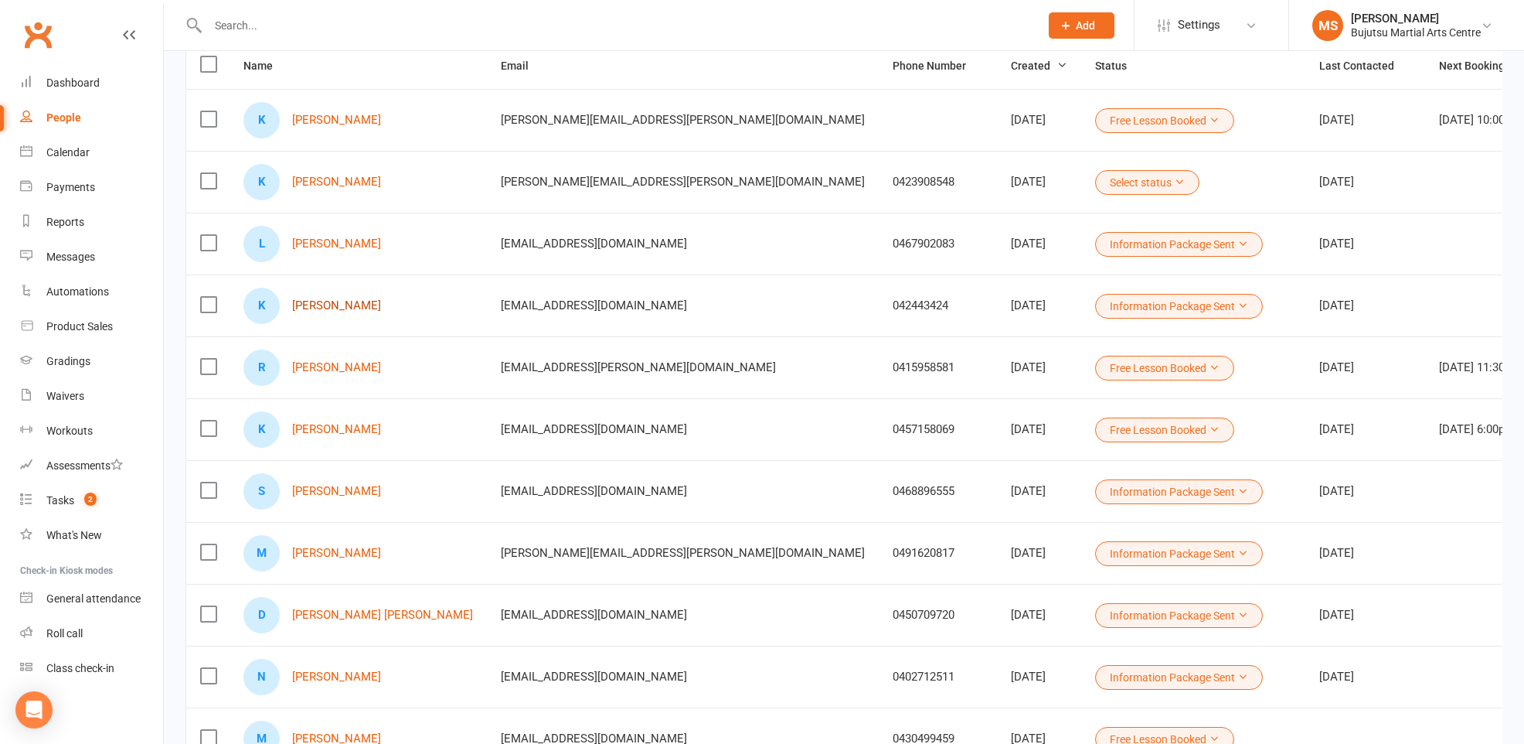
click at [337, 299] on link "[PERSON_NAME]" at bounding box center [336, 305] width 89 height 13
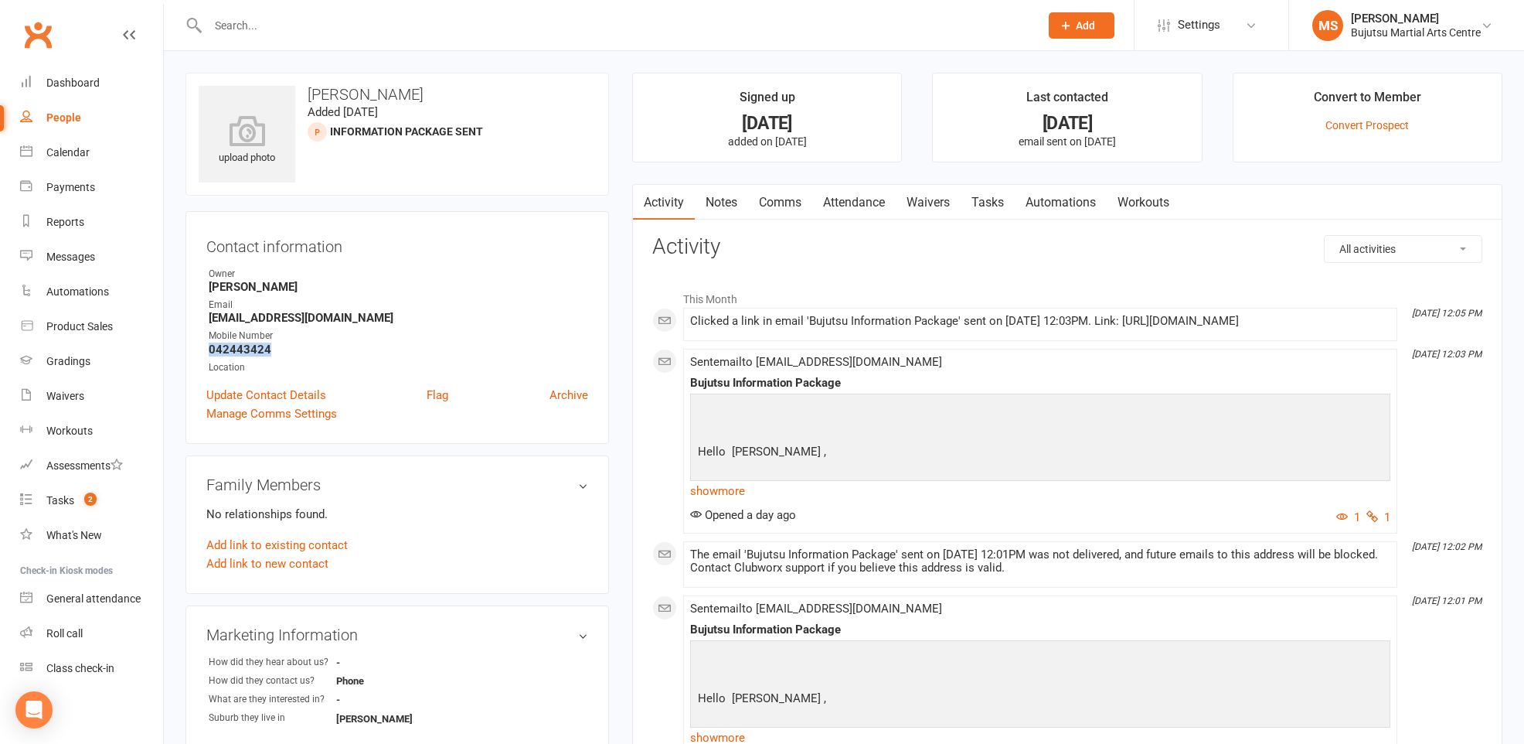
drag, startPoint x: 271, startPoint y: 345, endPoint x: 206, endPoint y: 348, distance: 64.2
click at [206, 348] on li "Mobile Number [PHONE_NUMBER]" at bounding box center [397, 342] width 382 height 27
copy strong "042443424"
